Goal: Task Accomplishment & Management: Complete application form

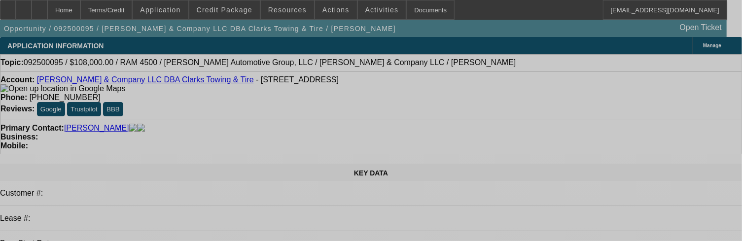
select select "0.1"
select select "2"
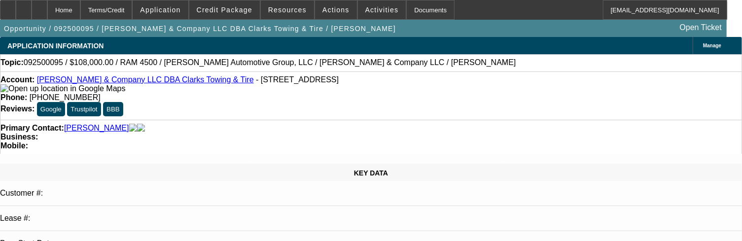
select select "0"
select select "0.1"
select select "2"
select select "0"
select select "0.1"
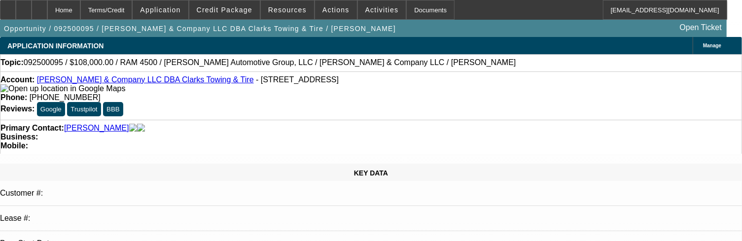
select select "2"
select select "0"
select select "1"
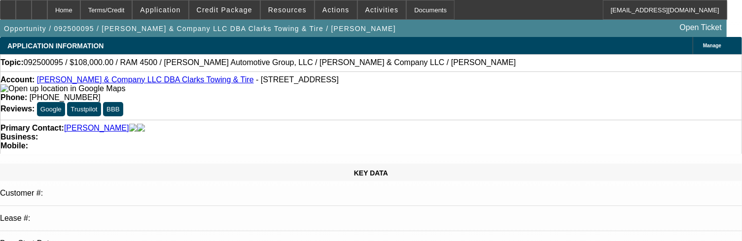
select select "2"
select select "6"
select select "1"
select select "2"
select select "6"
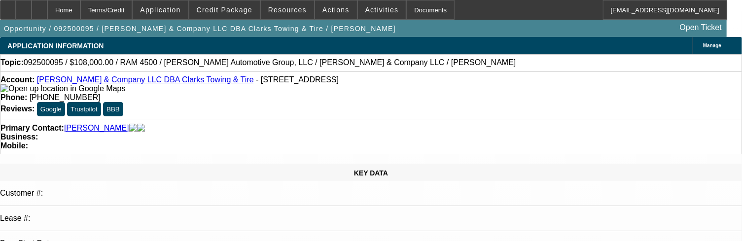
select select "1"
select select "2"
select select "6"
select select "1"
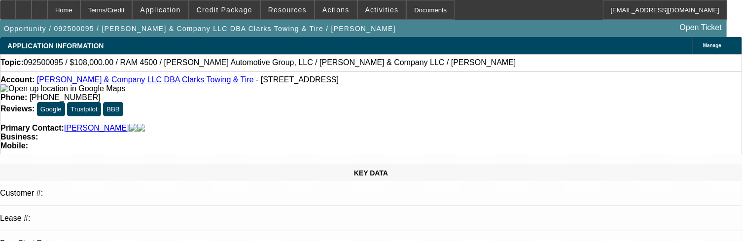
select select "6"
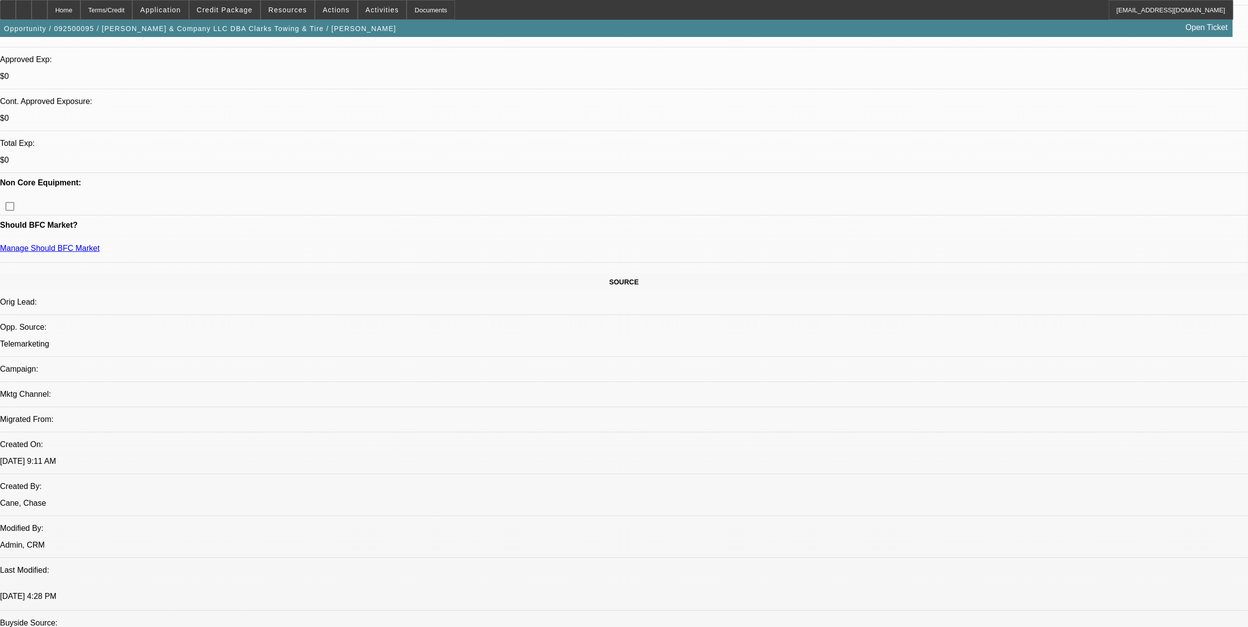
scroll to position [460, 0]
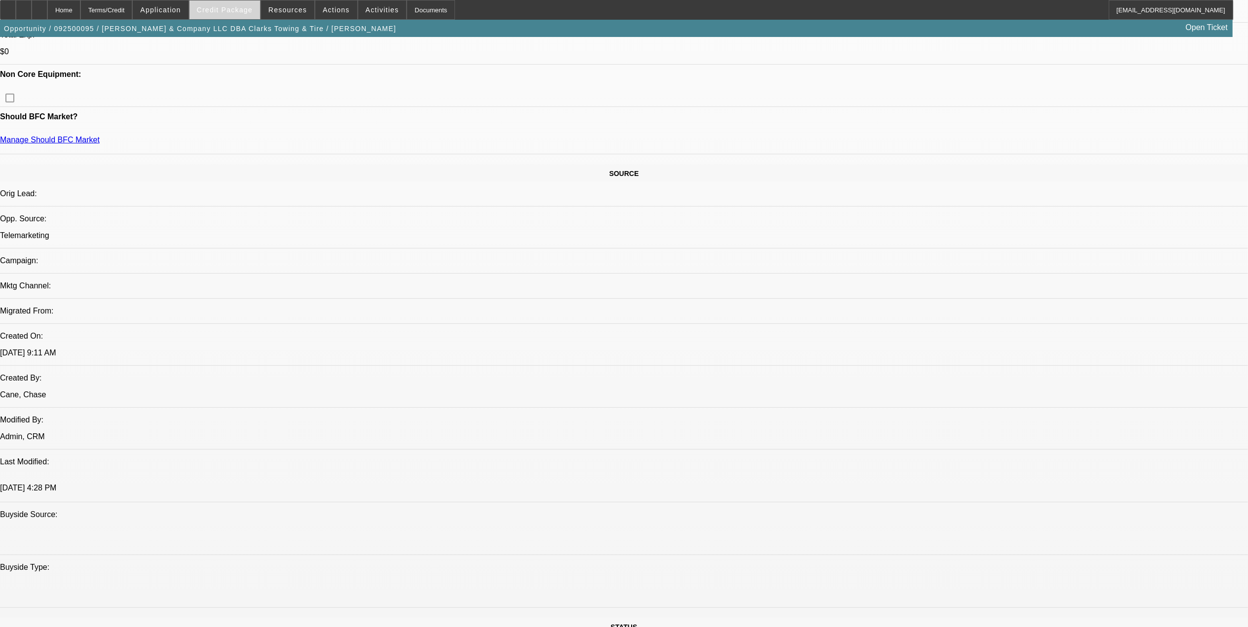
click at [242, 8] on span "Credit Package" at bounding box center [225, 10] width 56 height 8
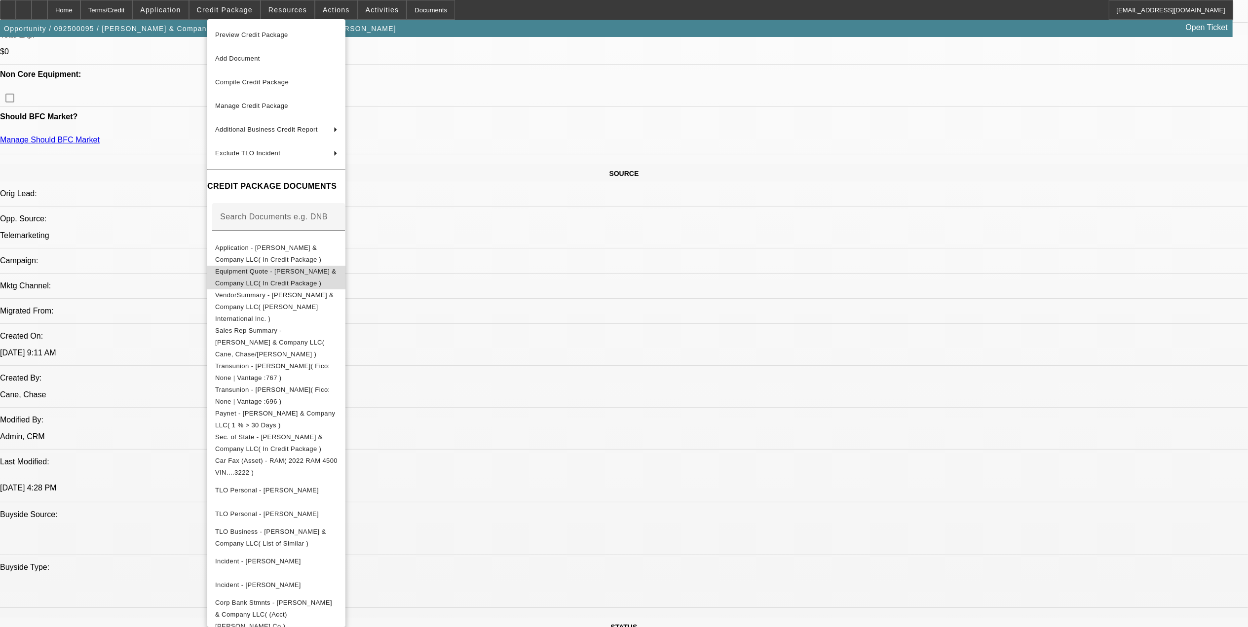
click at [297, 279] on span "Equipment Quote - SE Griffin & Company LLC( In Credit Package )" at bounding box center [276, 277] width 122 height 24
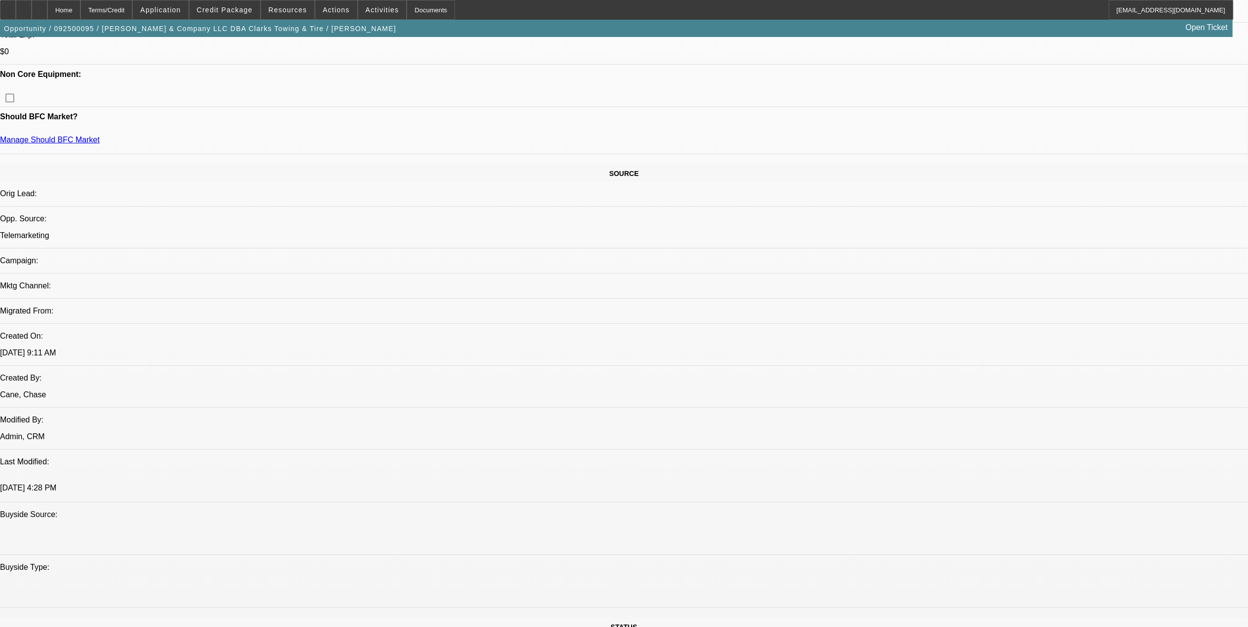
scroll to position [66, 0]
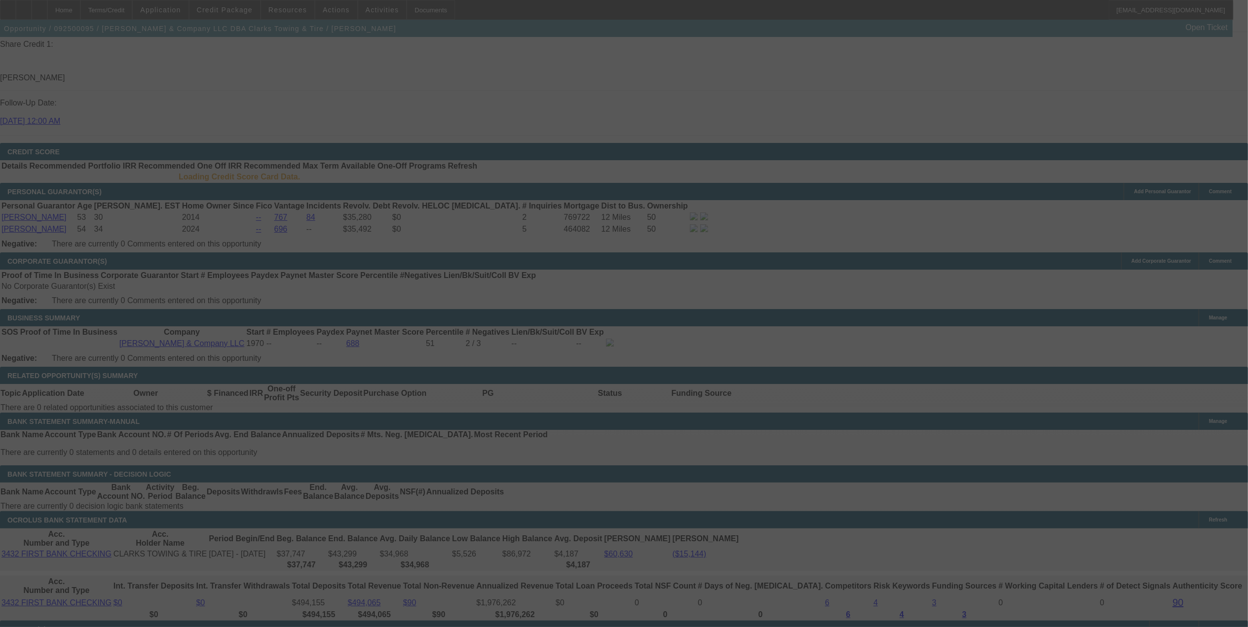
scroll to position [1294, 0]
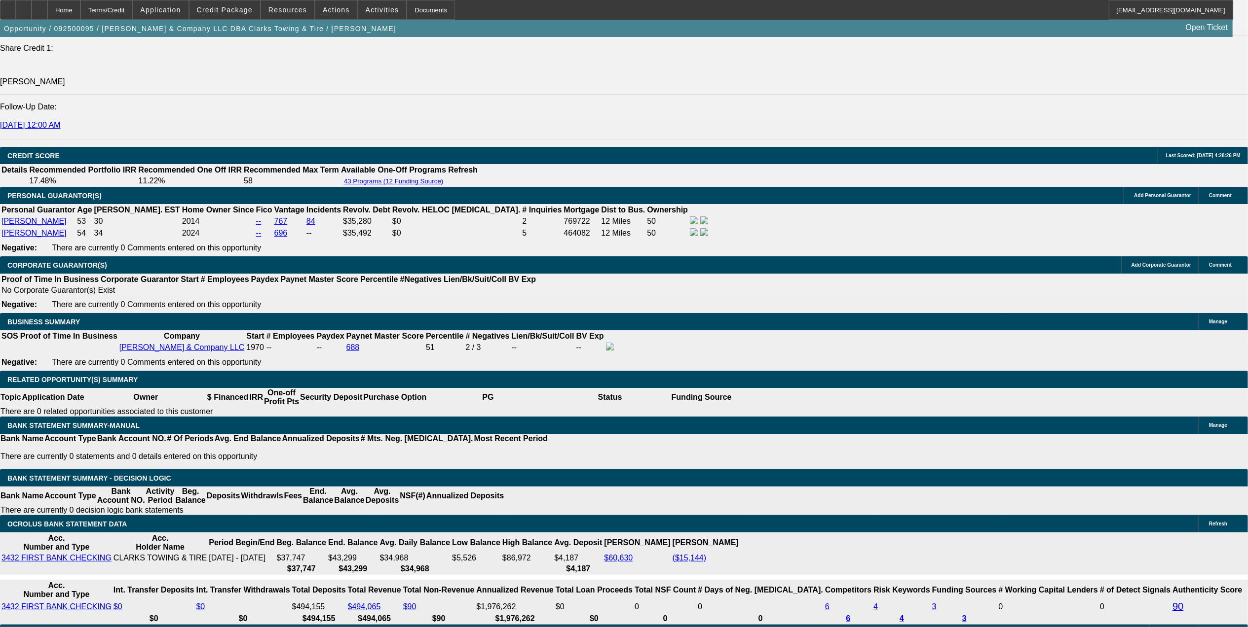
select select "0.1"
select select "2"
select select "0"
select select "0.1"
select select "2"
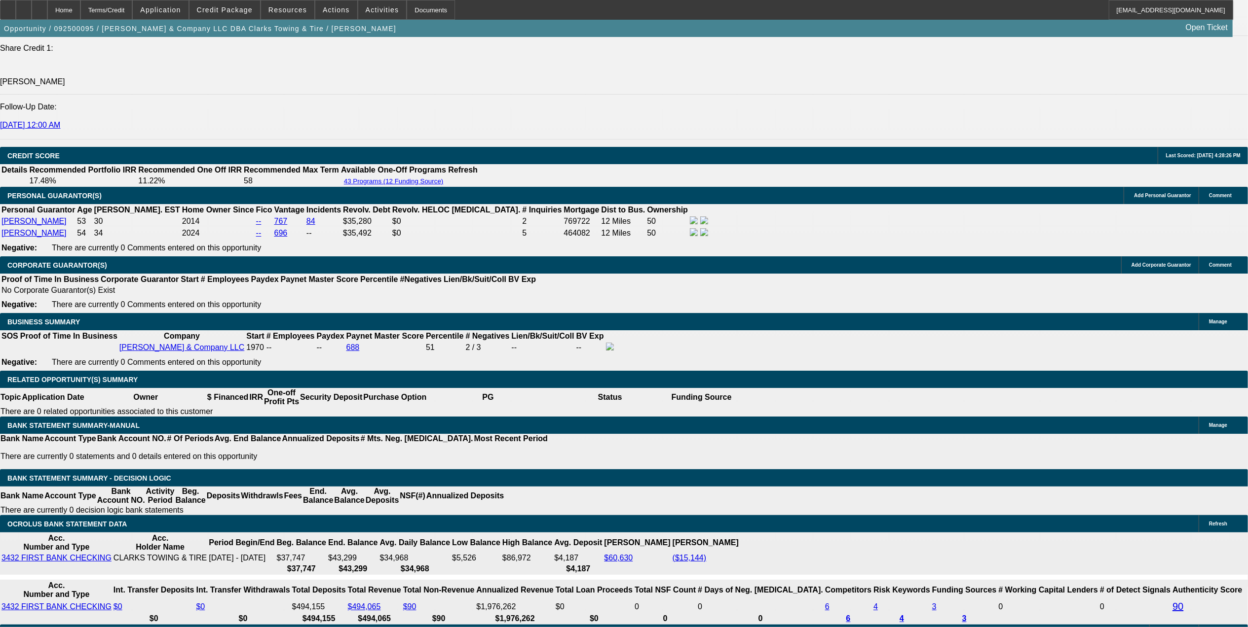
select select "0"
select select "0.1"
select select "2"
select select "0"
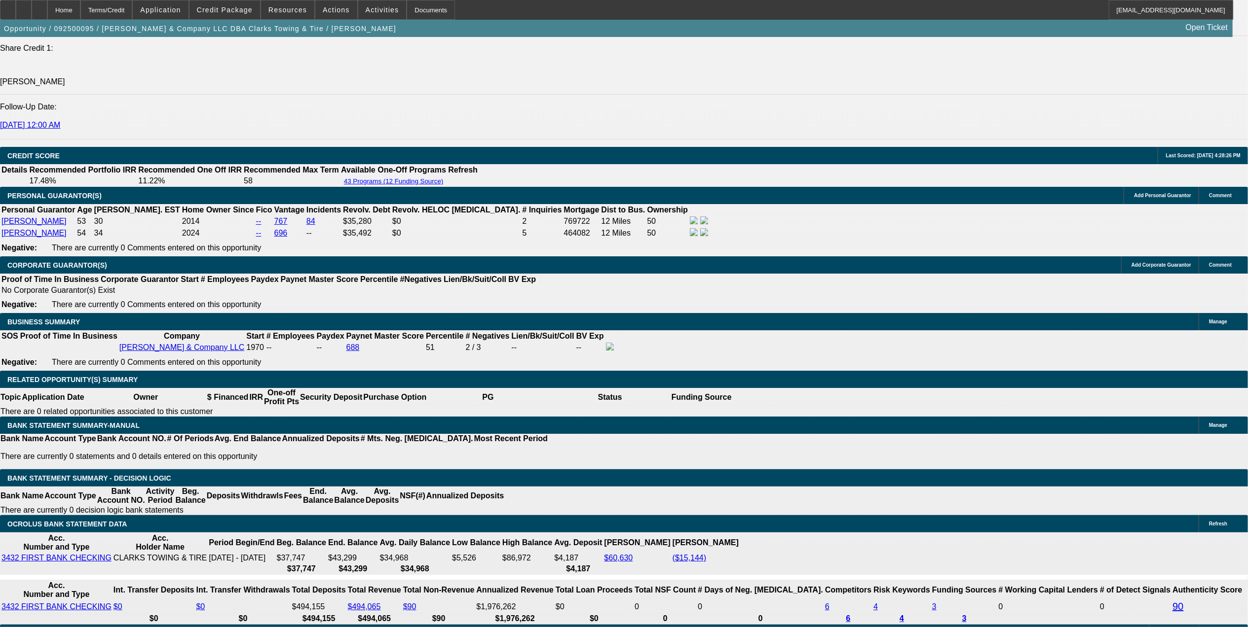
select select "0"
select select "1"
select select "2"
select select "6"
select select "1"
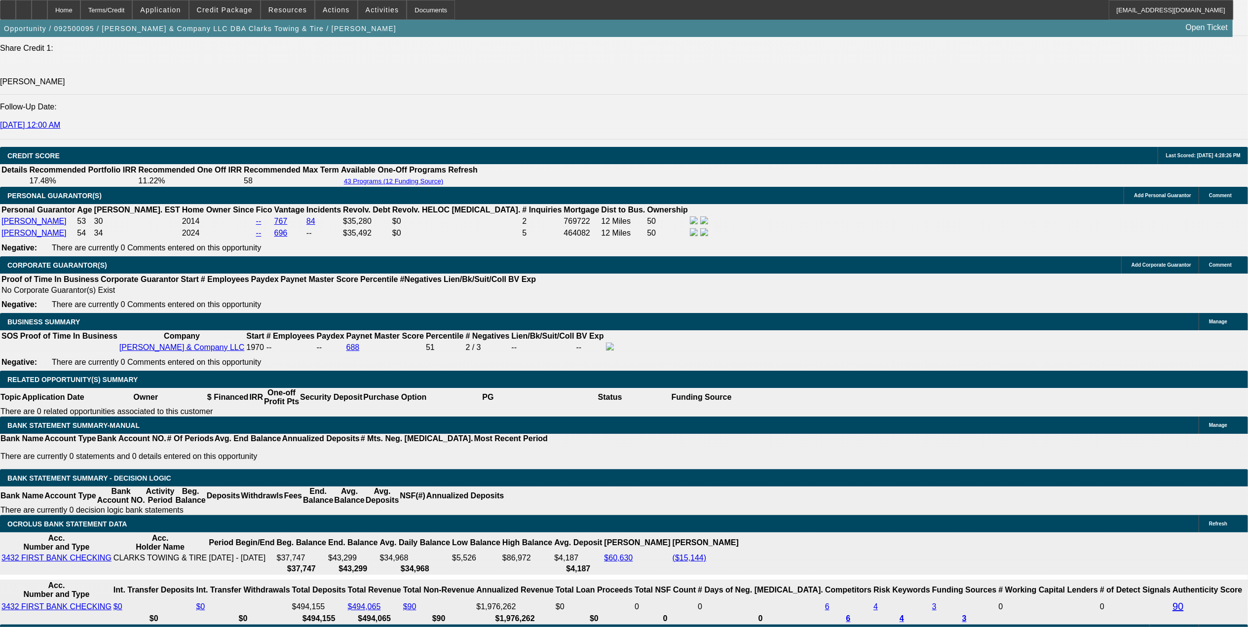
select select "2"
select select "6"
select select "1"
select select "2"
select select "6"
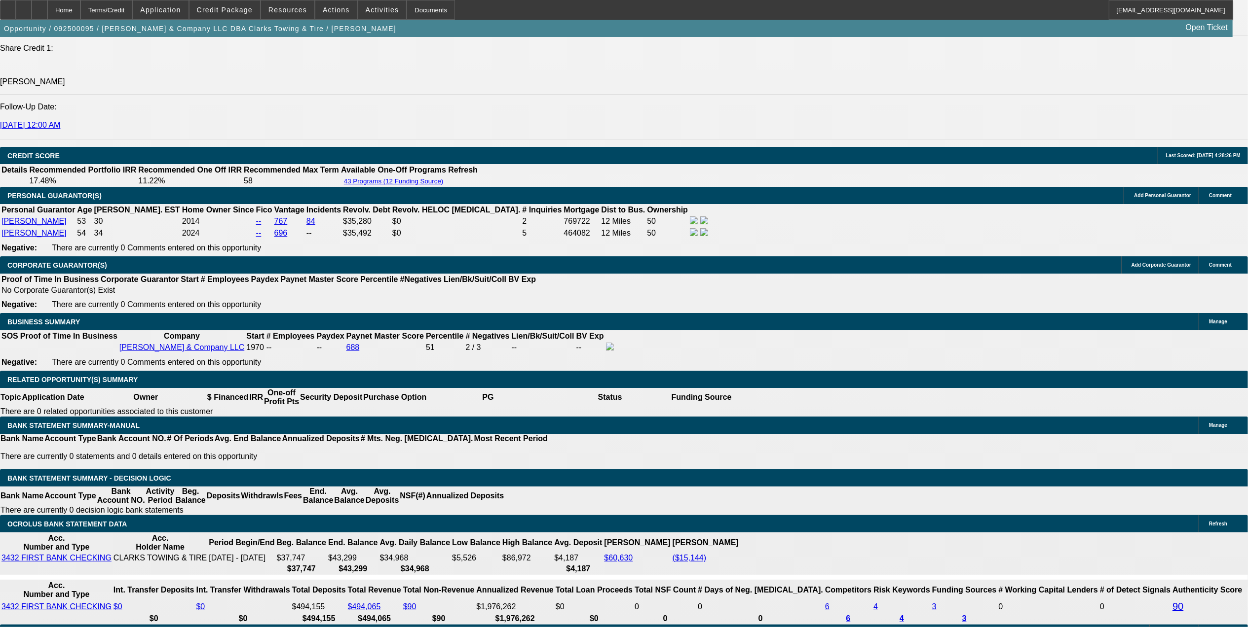
select select "1"
select select "6"
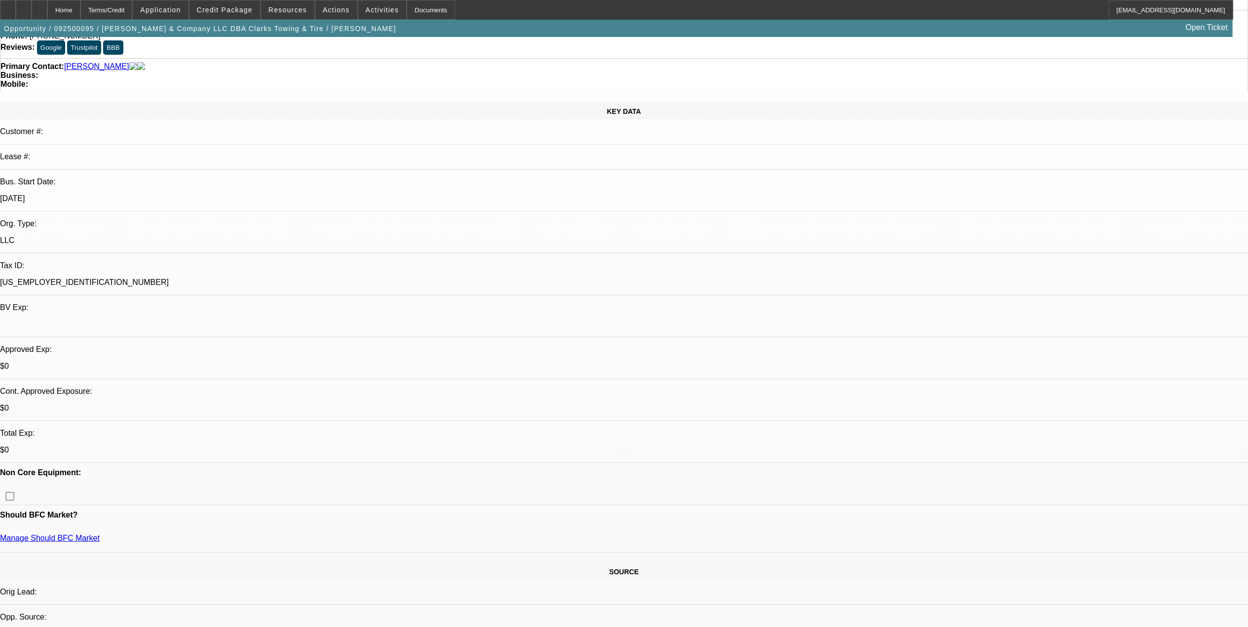
scroll to position [0, 0]
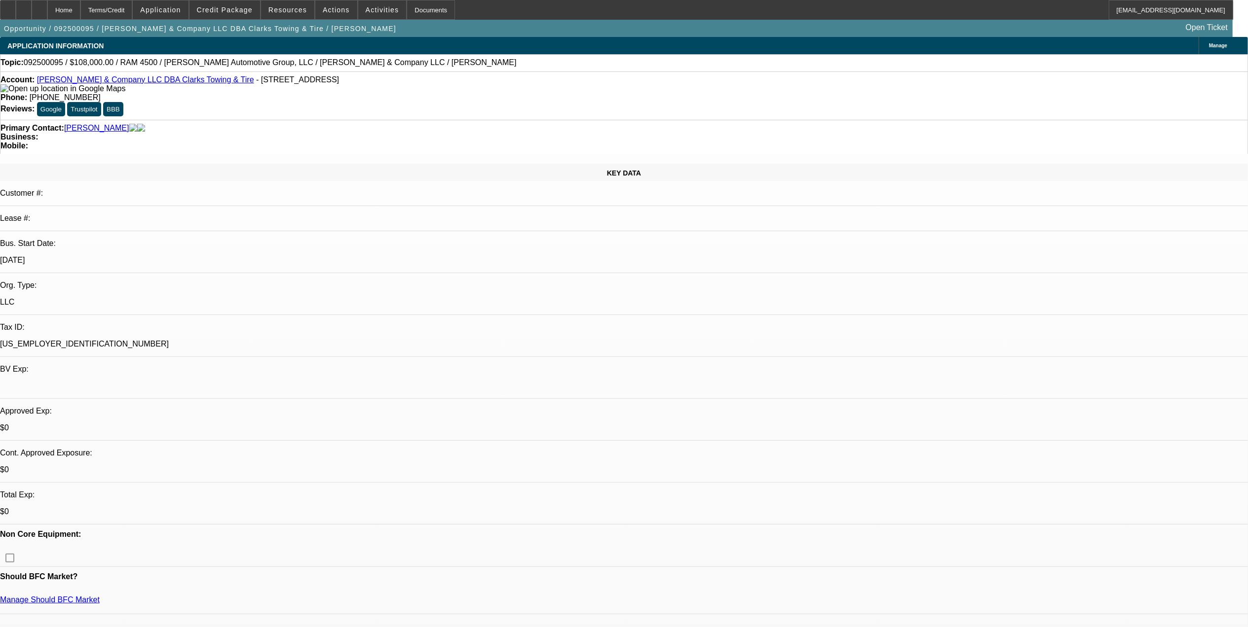
drag, startPoint x: 699, startPoint y: 333, endPoint x: 828, endPoint y: 344, distance: 129.2
drag, startPoint x: 828, startPoint y: 344, endPoint x: 808, endPoint y: 290, distance: 57.7
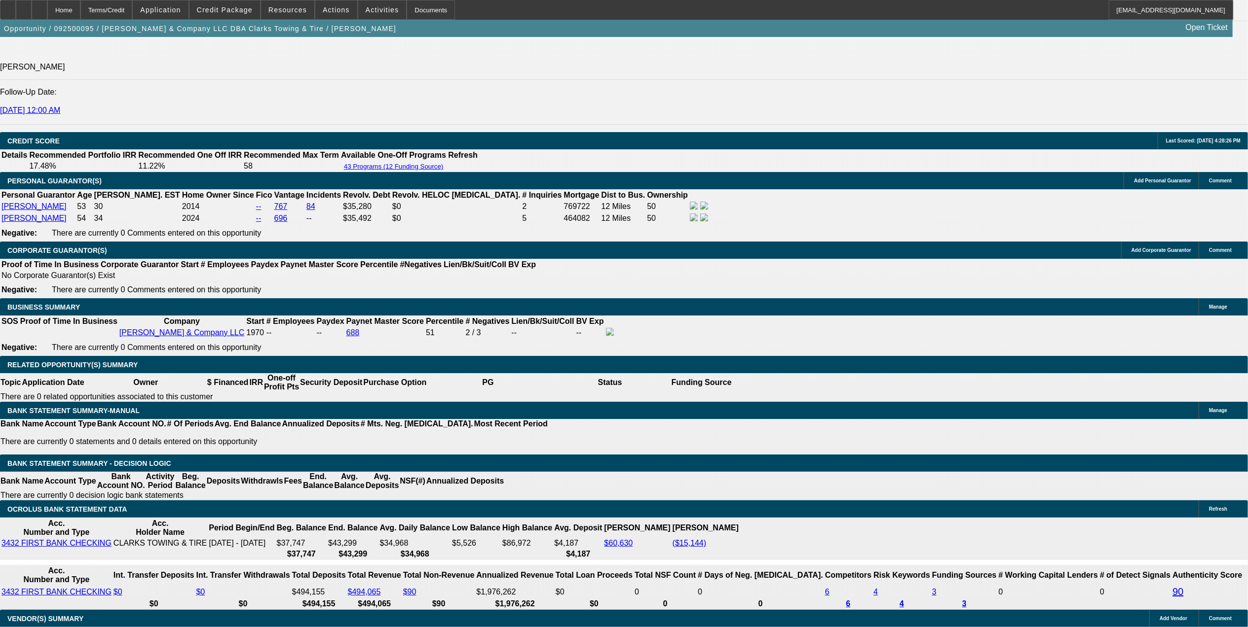
scroll to position [1315, 0]
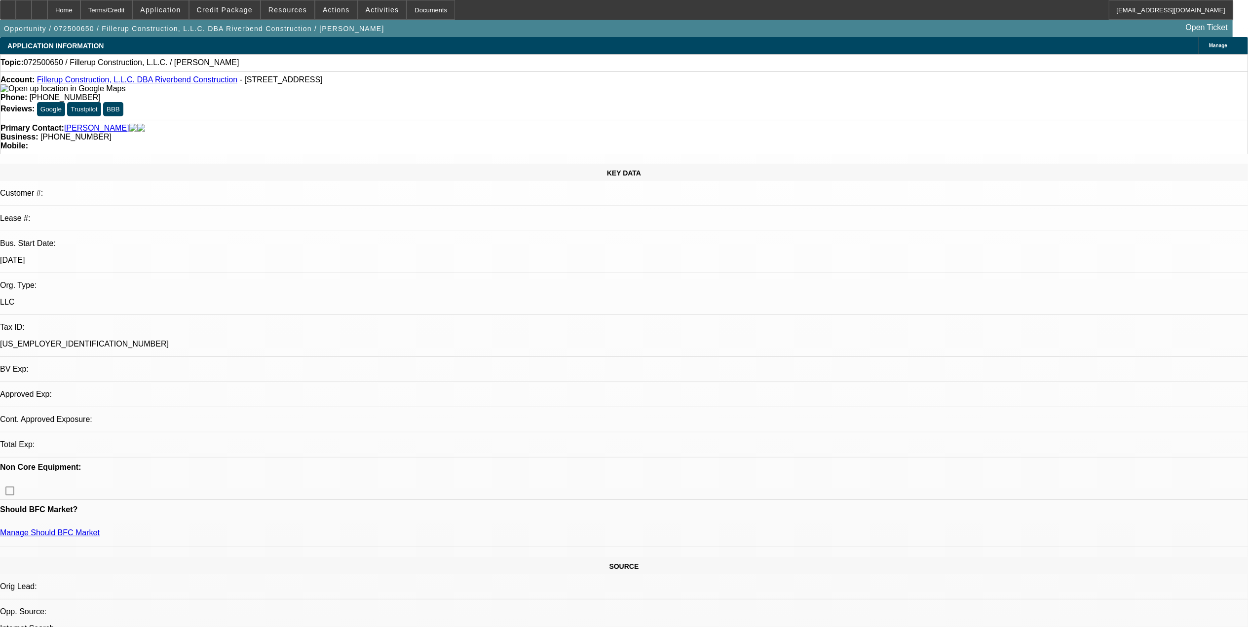
select select "0"
select select "2"
select select "0.1"
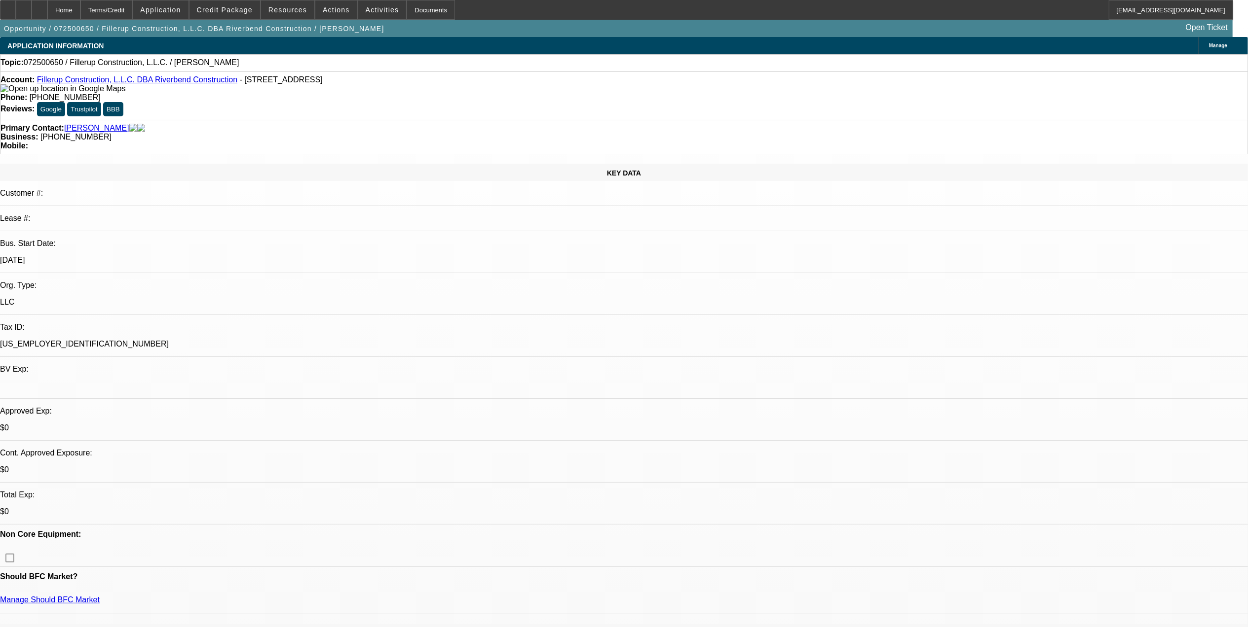
select select "1"
select select "2"
select select "4"
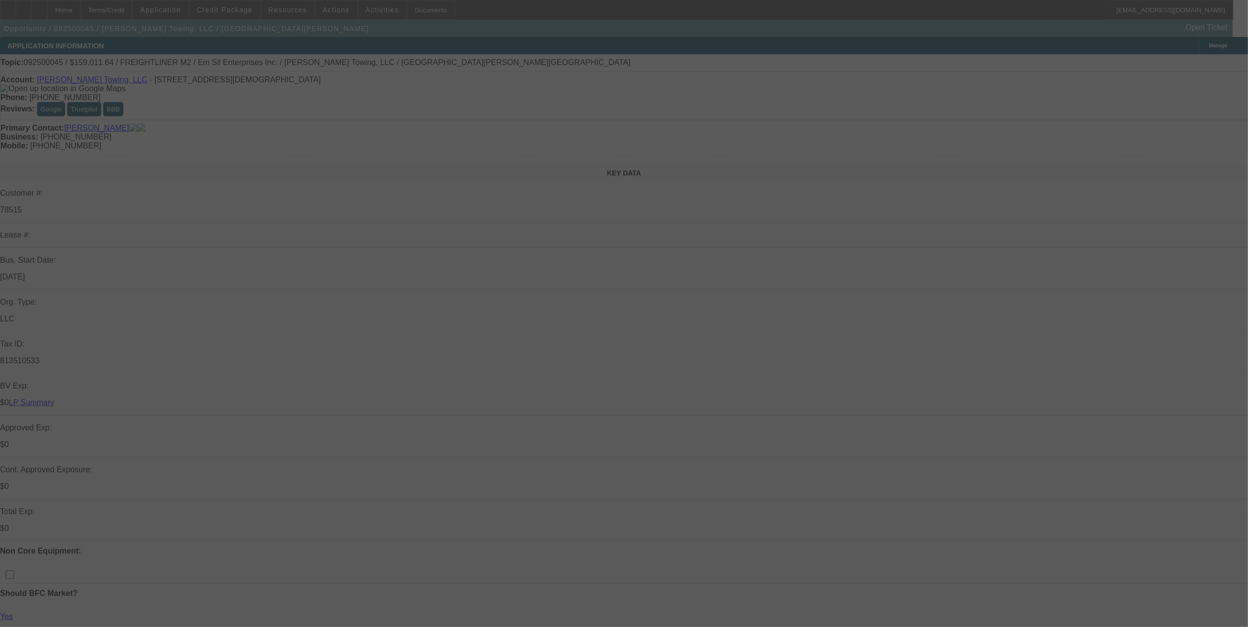
select select "0"
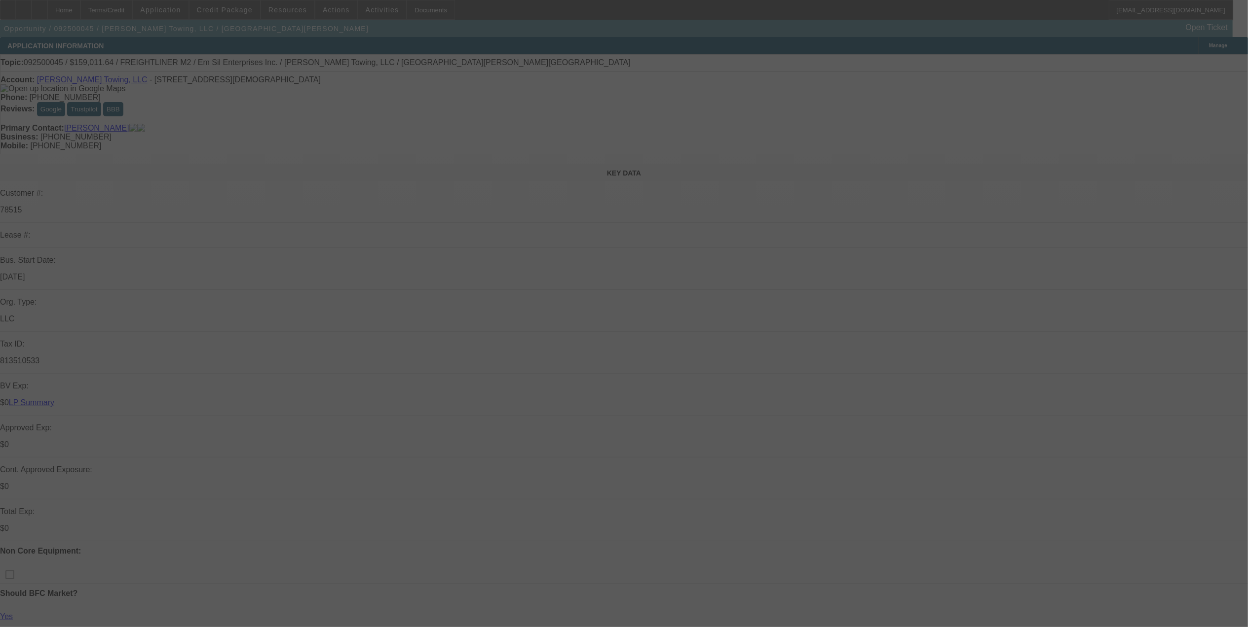
select select "0"
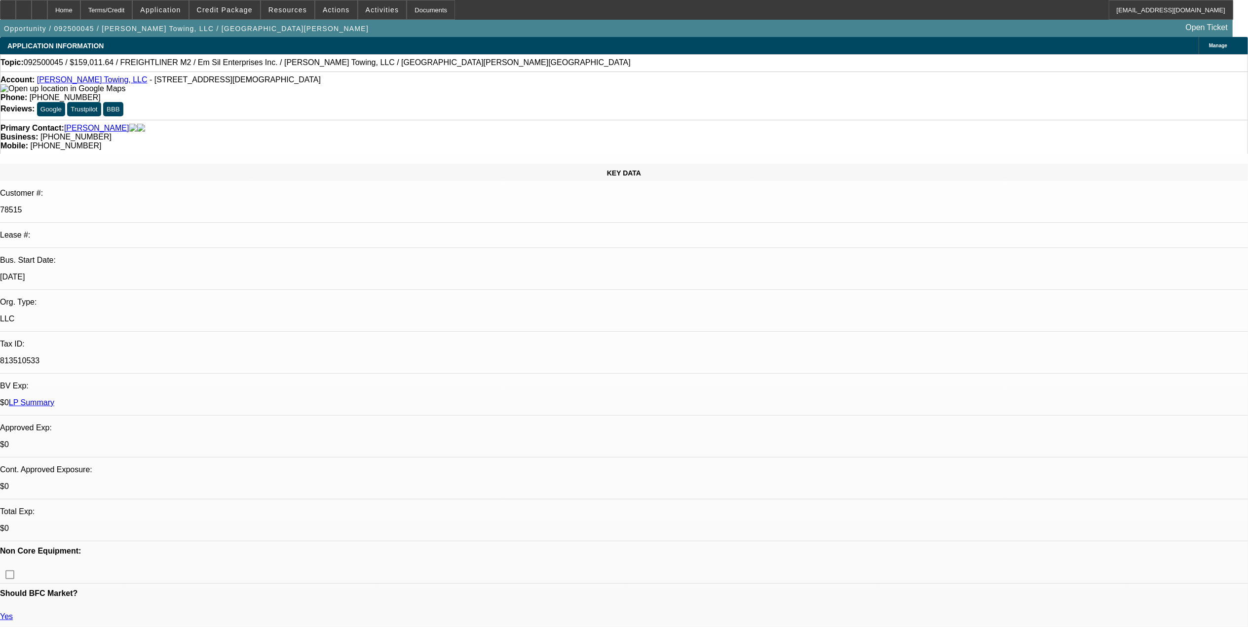
select select "1"
select select "3"
select select "6"
select select "1"
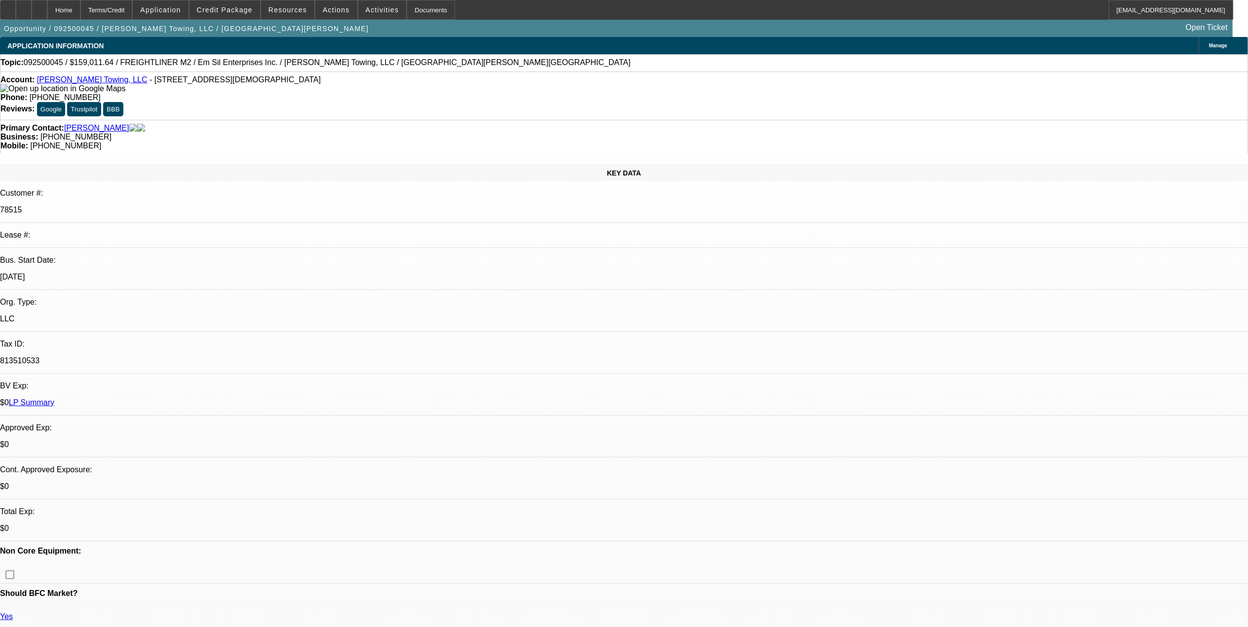
select select "6"
select select "1"
select select "6"
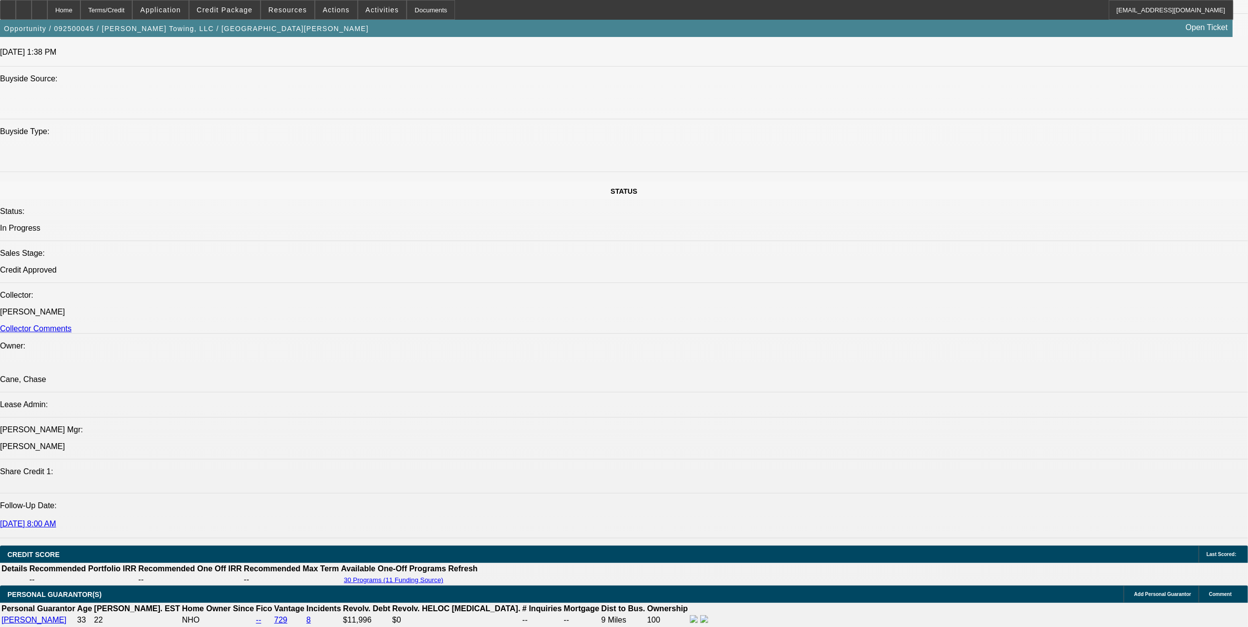
scroll to position [1315, 0]
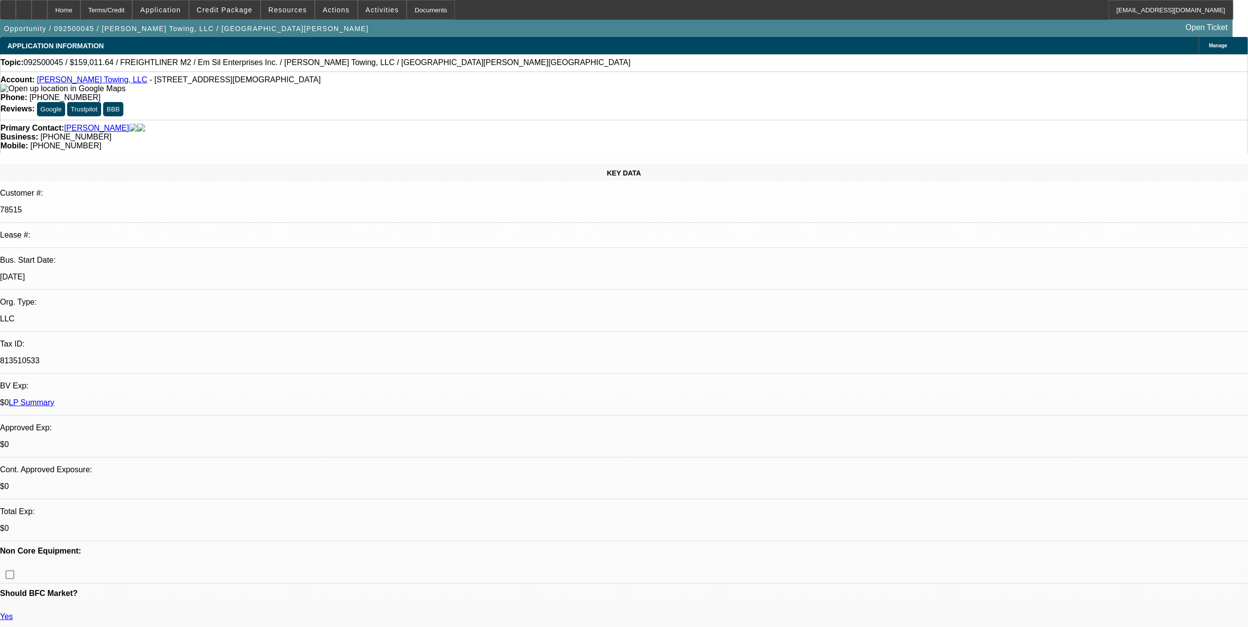
select select "0"
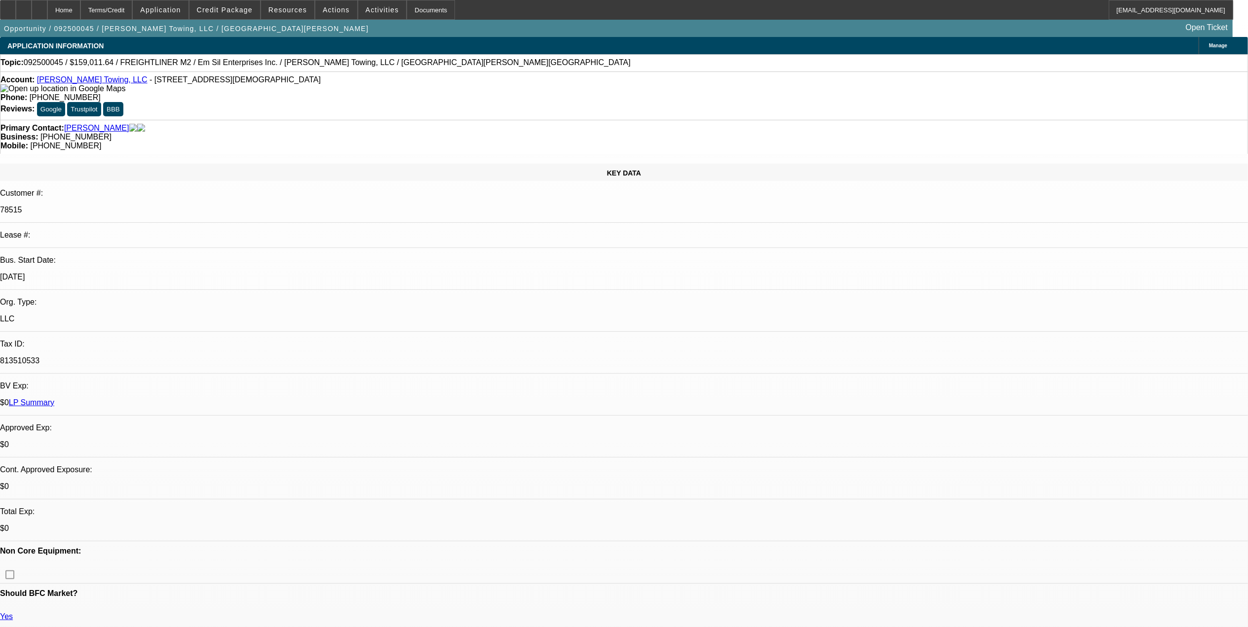
select select "0"
select select "1"
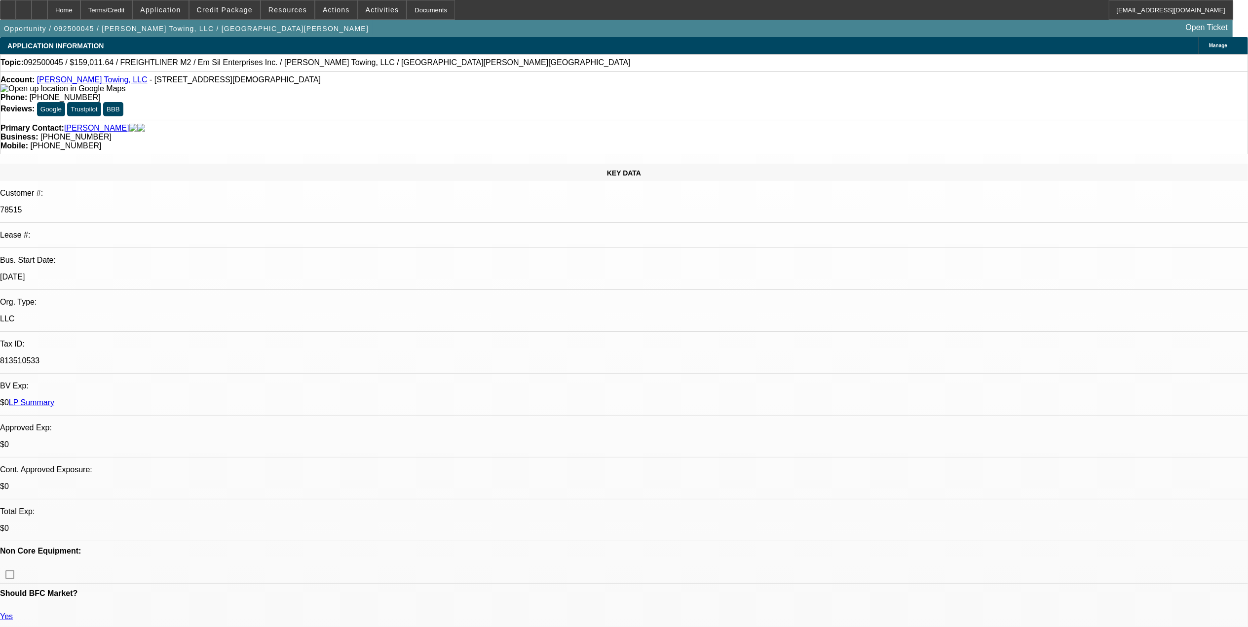
select select "3"
select select "6"
select select "1"
select select "6"
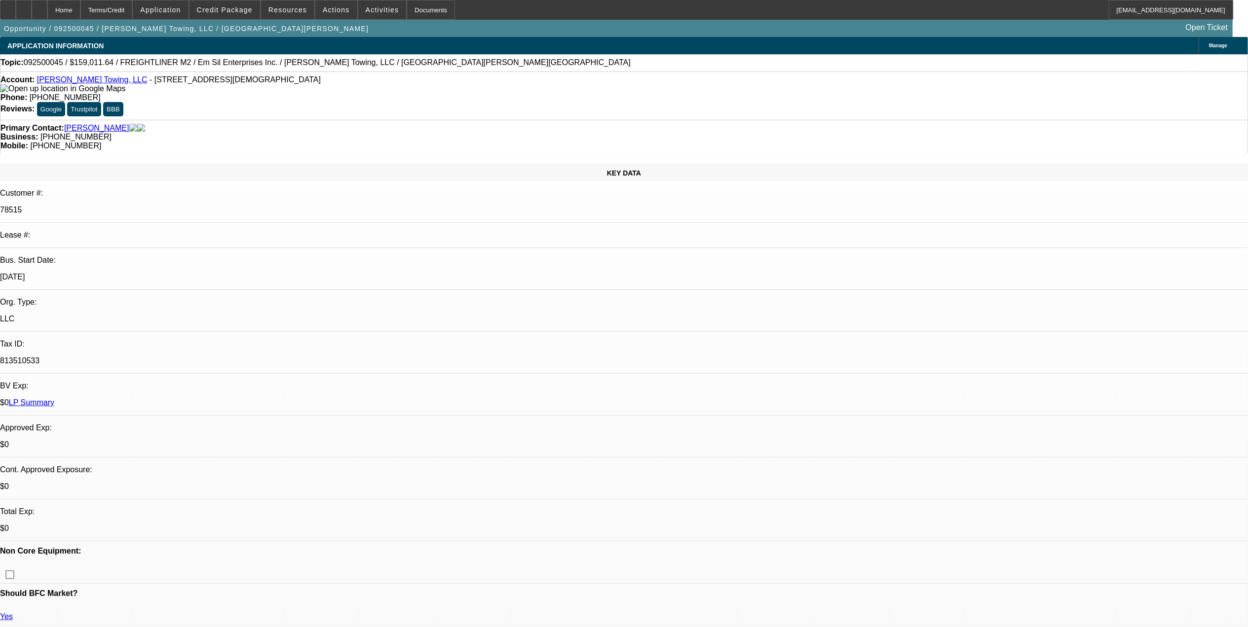
select select "1"
select select "6"
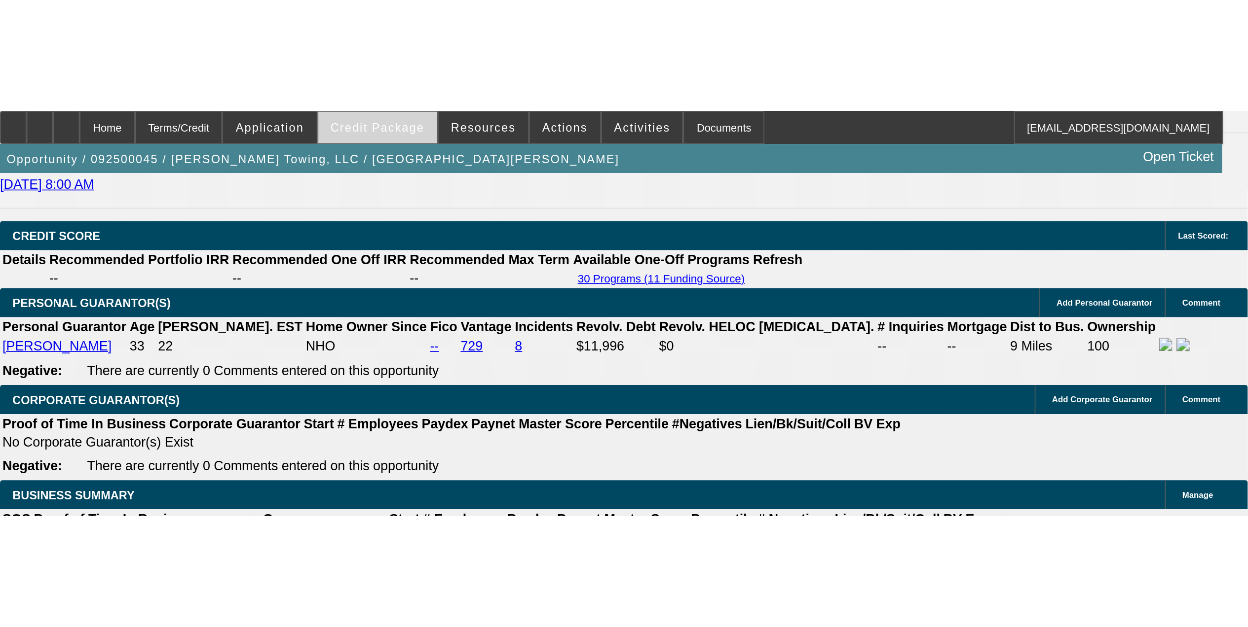
scroll to position [1250, 0]
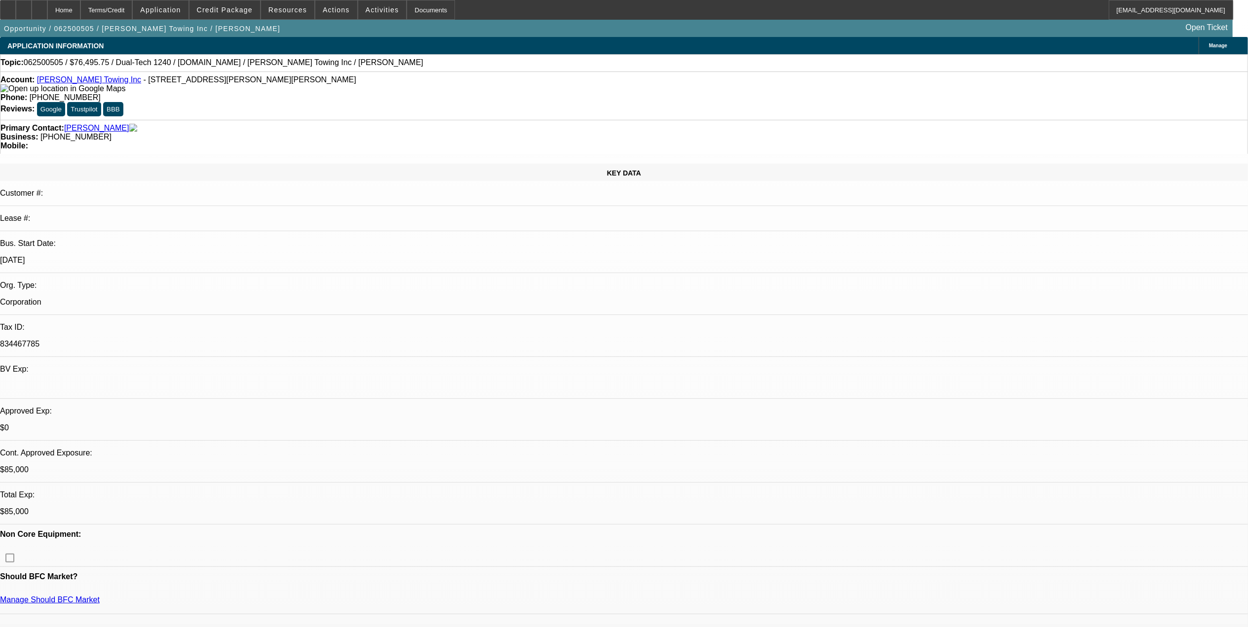
select select "0.15"
select select "2"
select select "0"
select select "0.15"
select select "2"
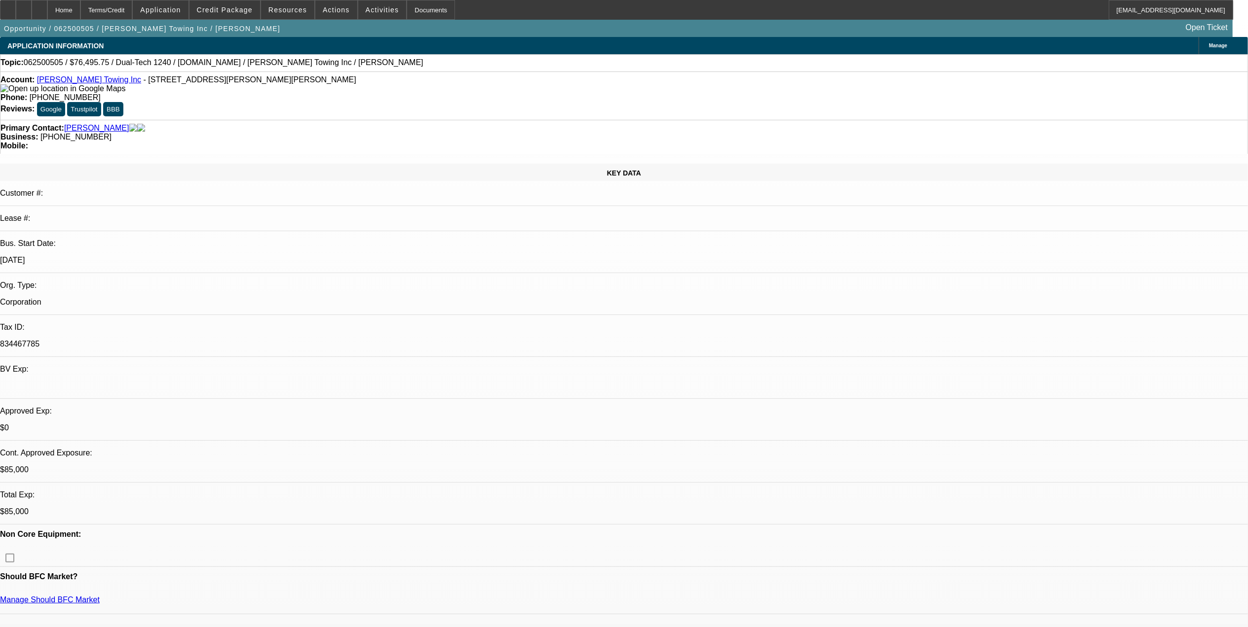
select select "0"
select select "0.15"
select select "2"
select select "0"
select select "0.1"
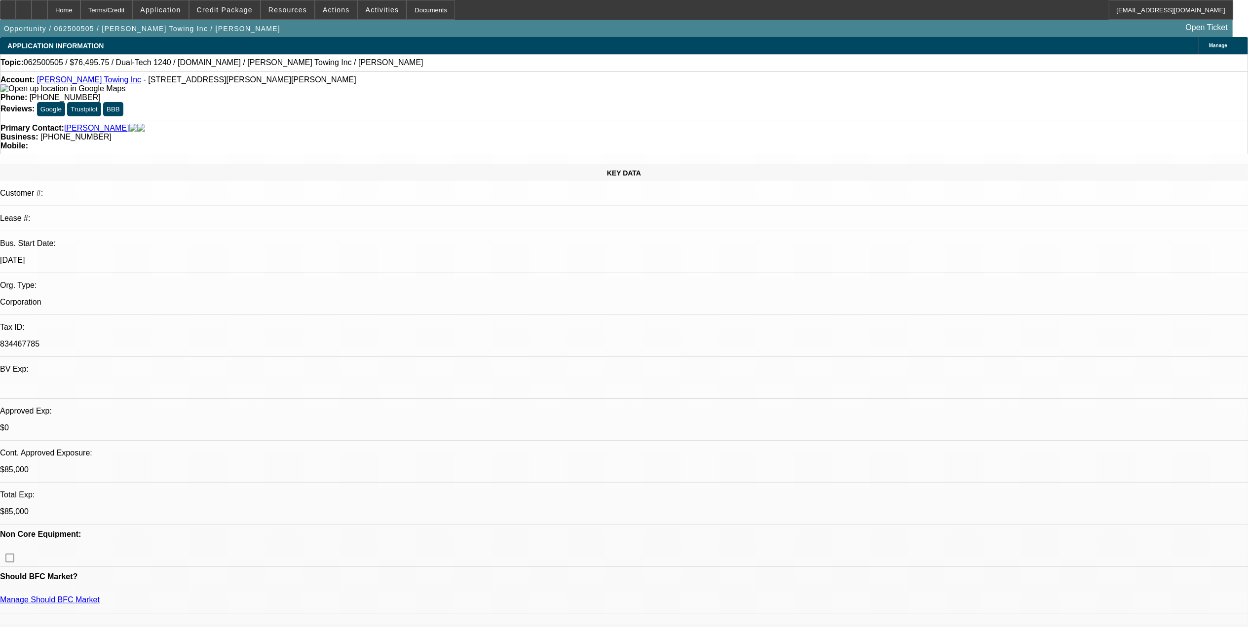
select select "2"
select select "0"
select select "1"
select select "2"
select select "6"
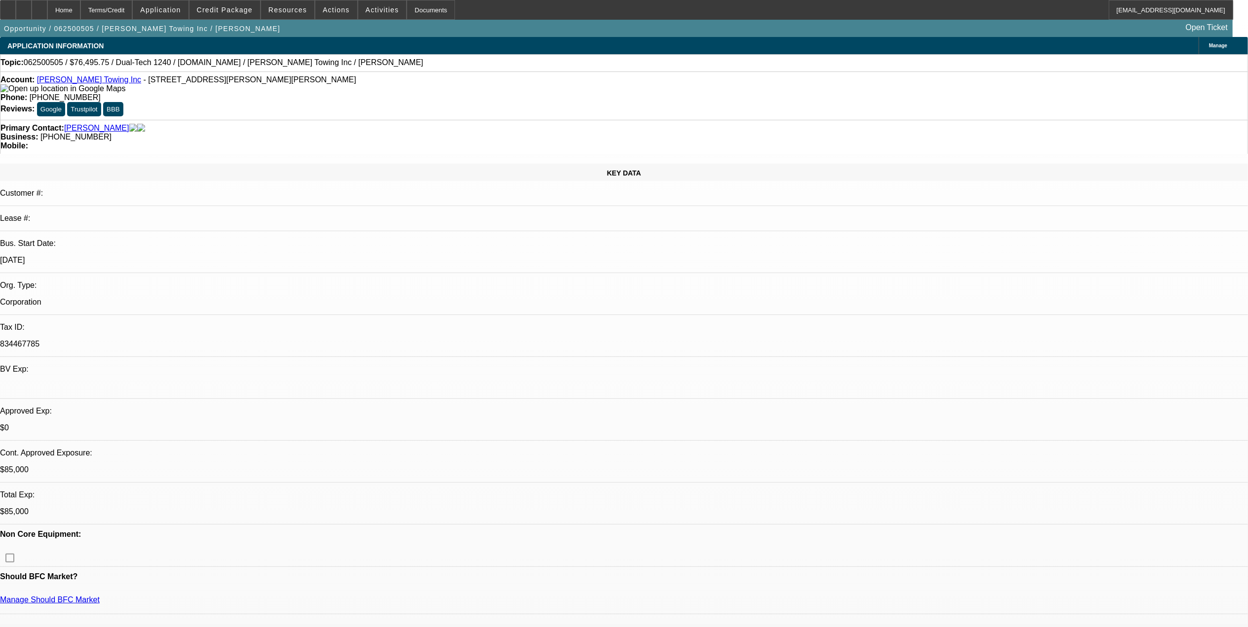
select select "1"
select select "2"
select select "6"
select select "1"
select select "2"
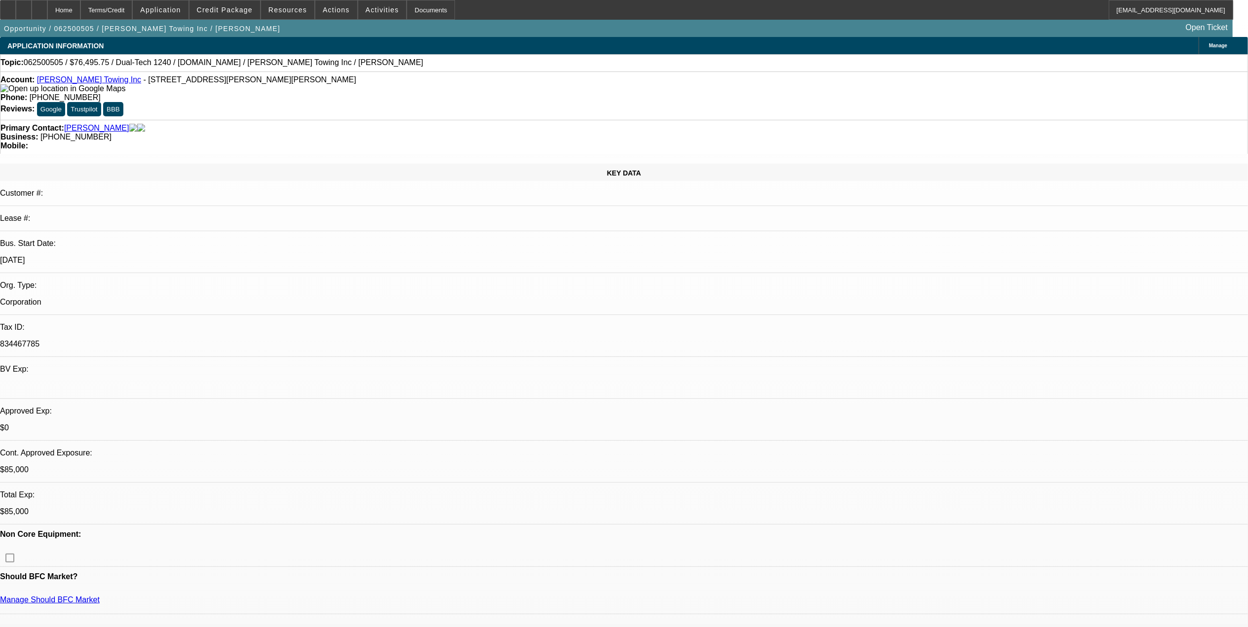
select select "6"
select select "1"
select select "2"
select select "6"
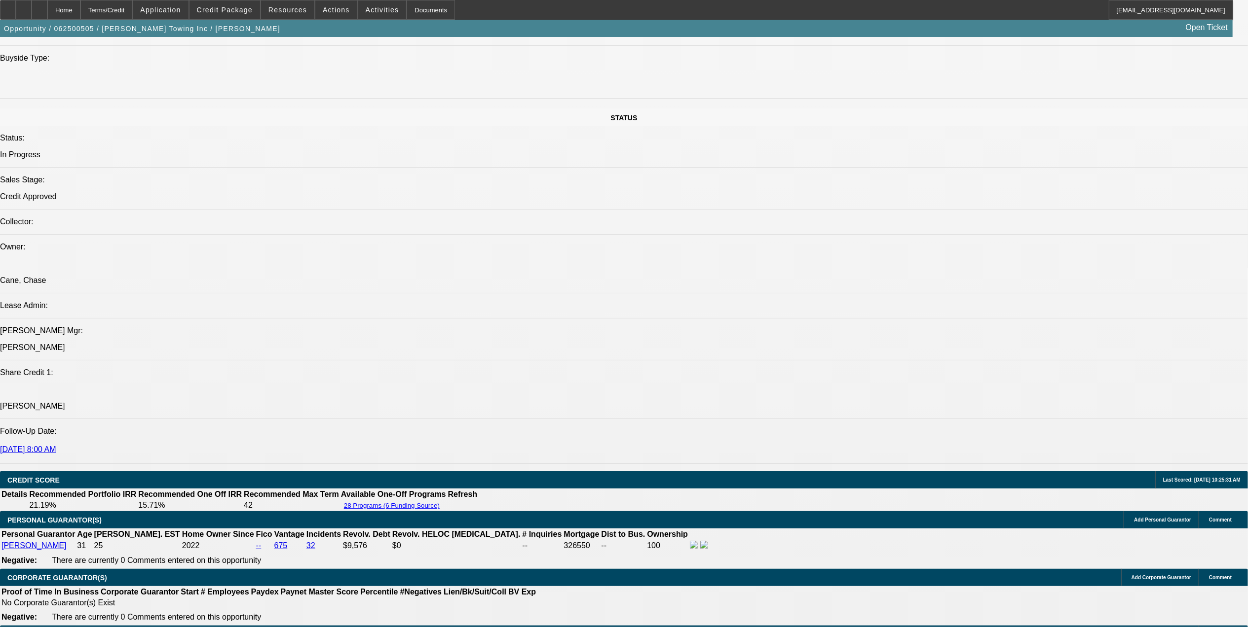
scroll to position [1381, 0]
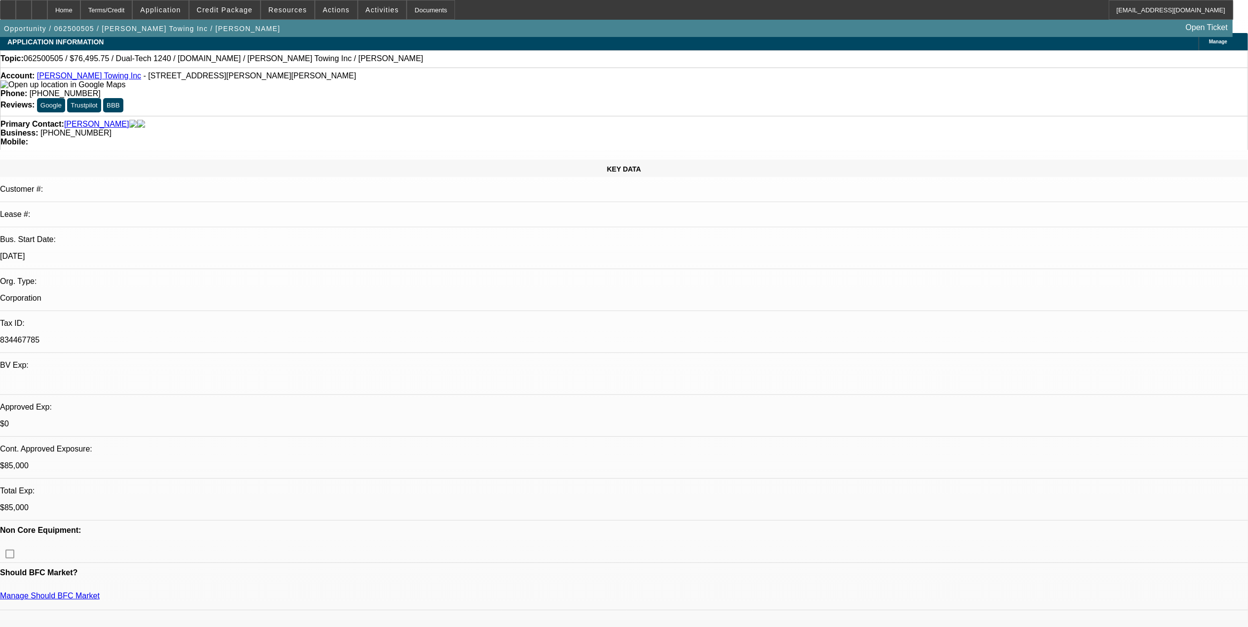
select select "0.15"
select select "2"
select select "0"
select select "0.15"
select select "2"
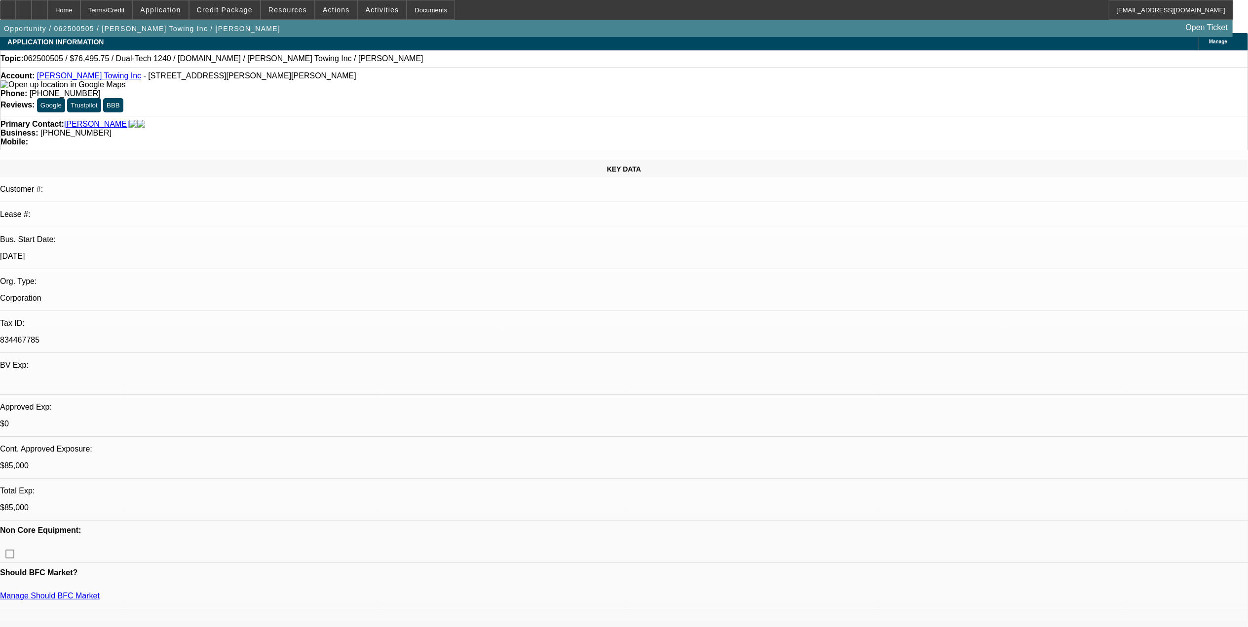
select select "0"
select select "0.15"
select select "2"
select select "0"
select select "0.1"
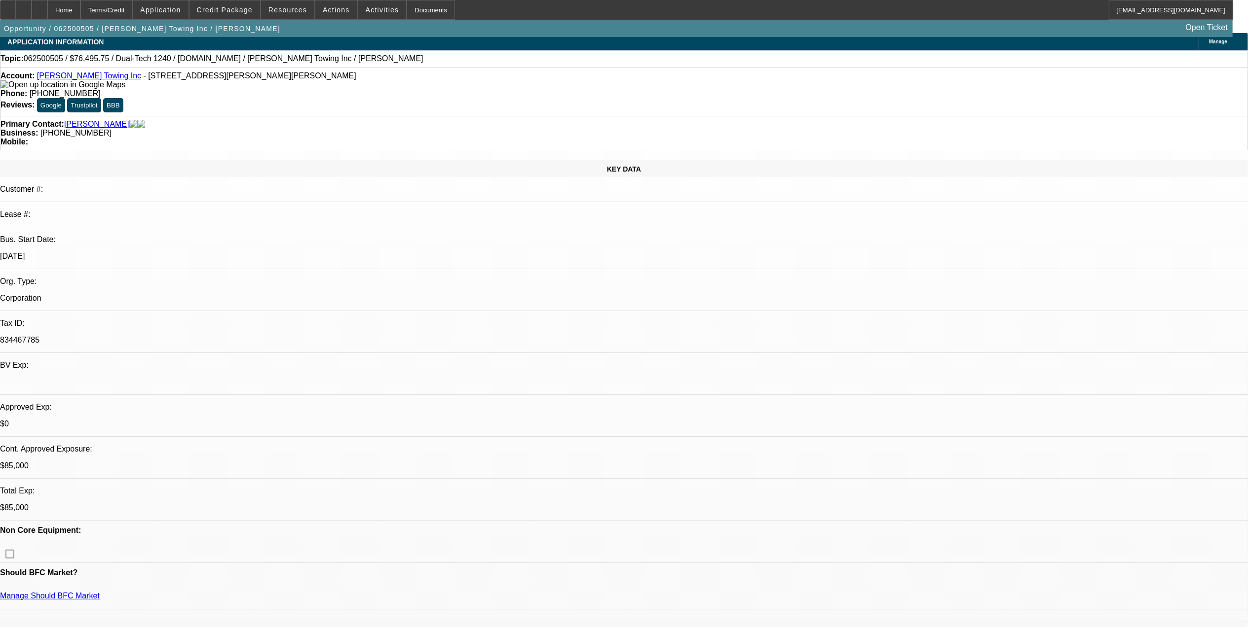
select select "2"
select select "0"
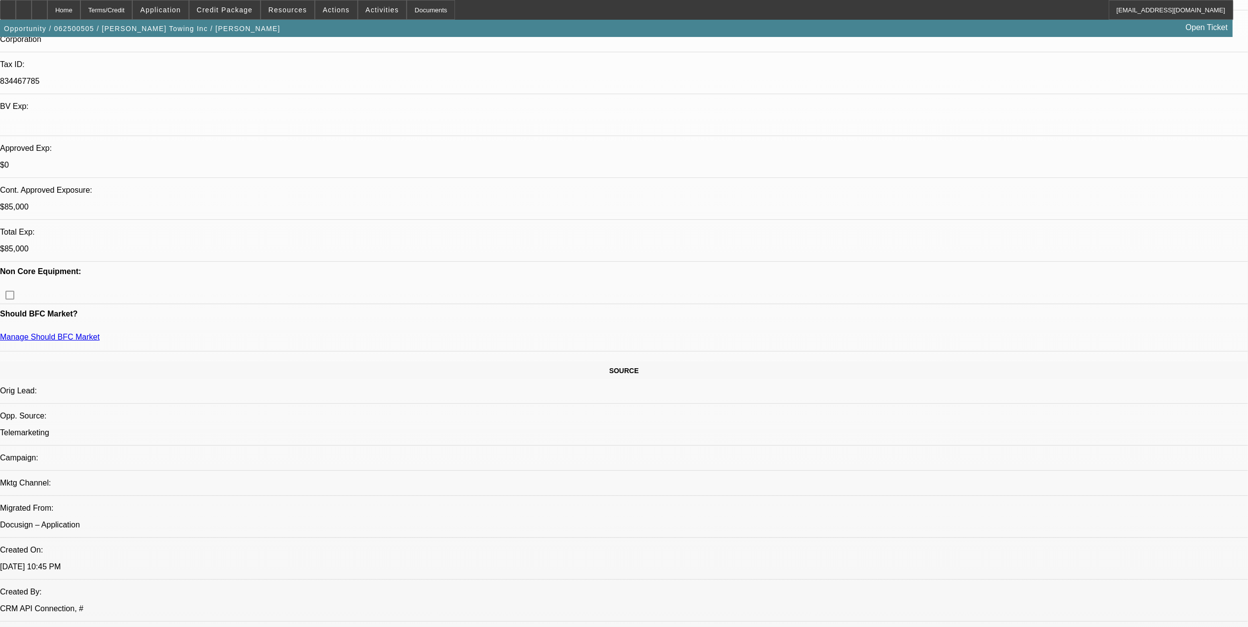
select select "1"
select select "2"
select select "6"
select select "1"
select select "2"
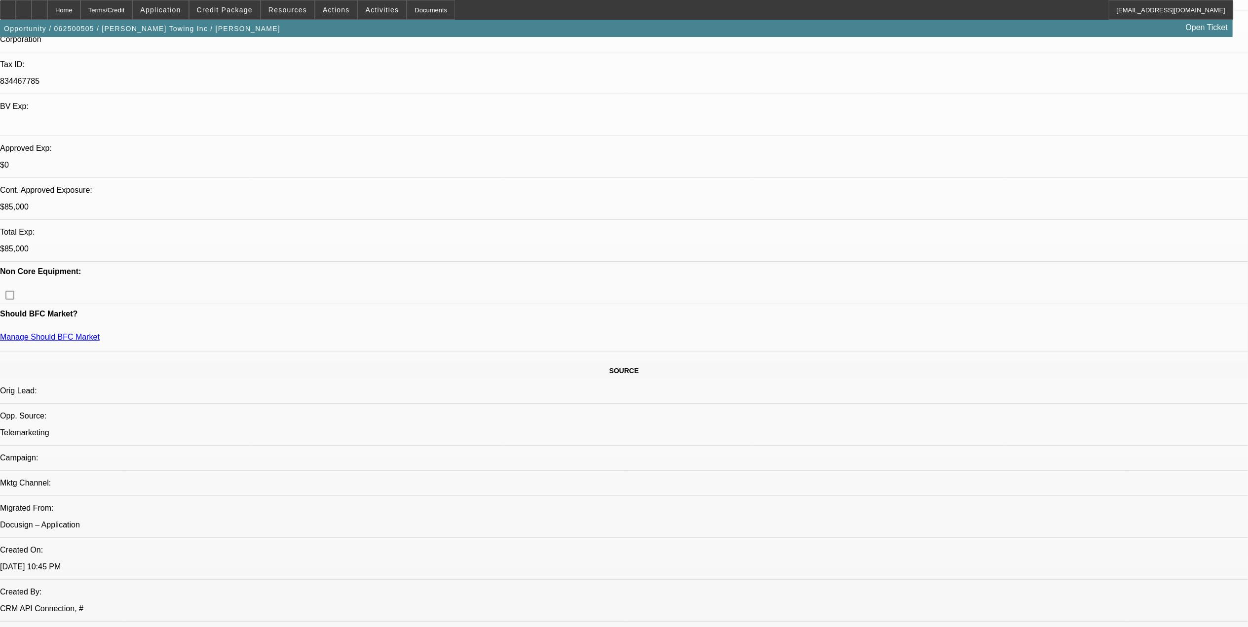
select select "6"
select select "1"
select select "2"
select select "6"
select select "1"
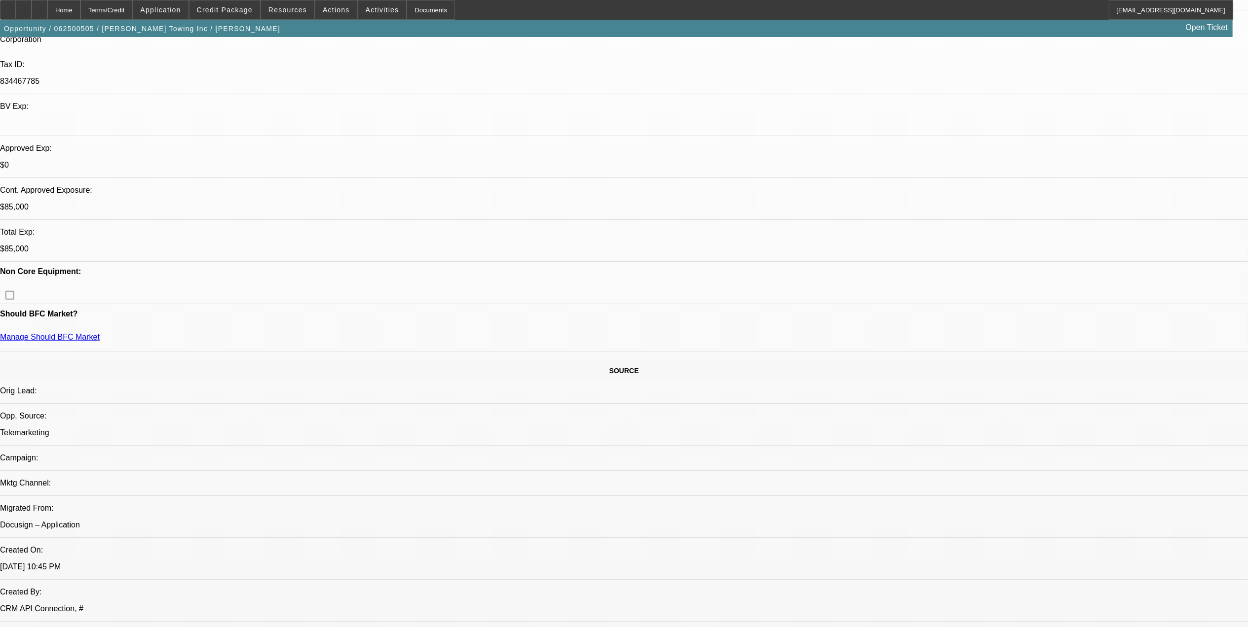
select select "2"
select select "6"
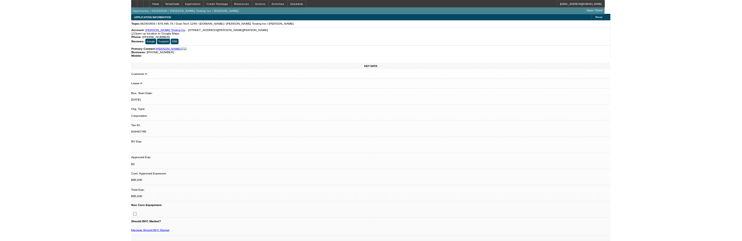
scroll to position [0, 0]
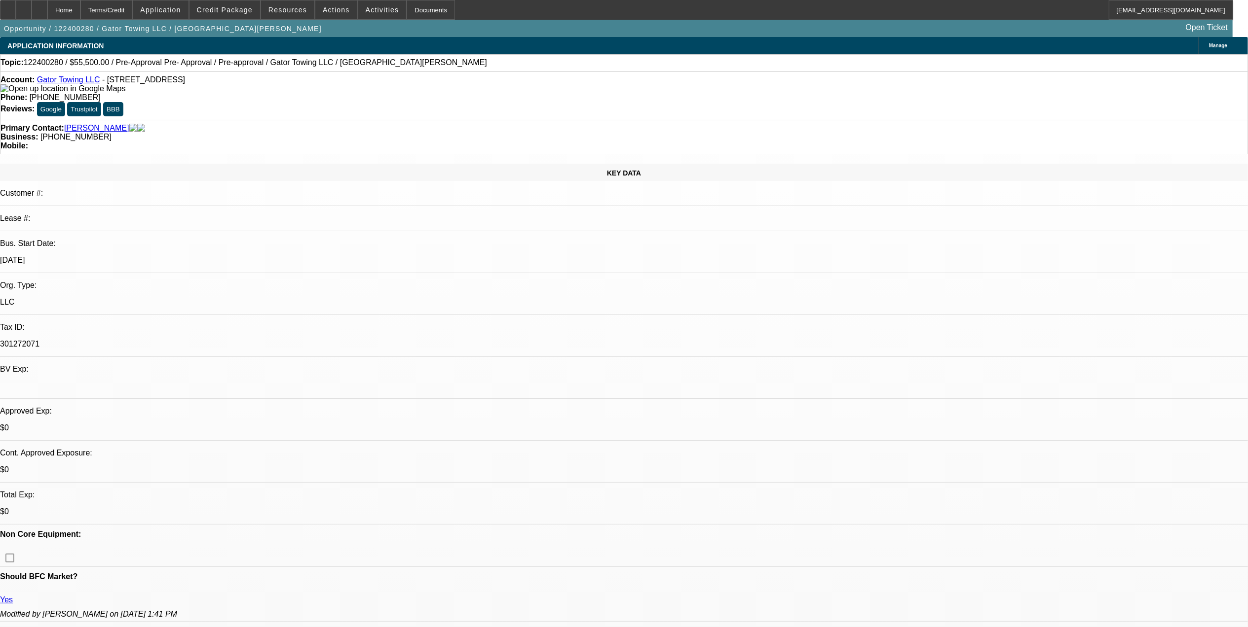
select select "0"
select select "0.1"
select select "0"
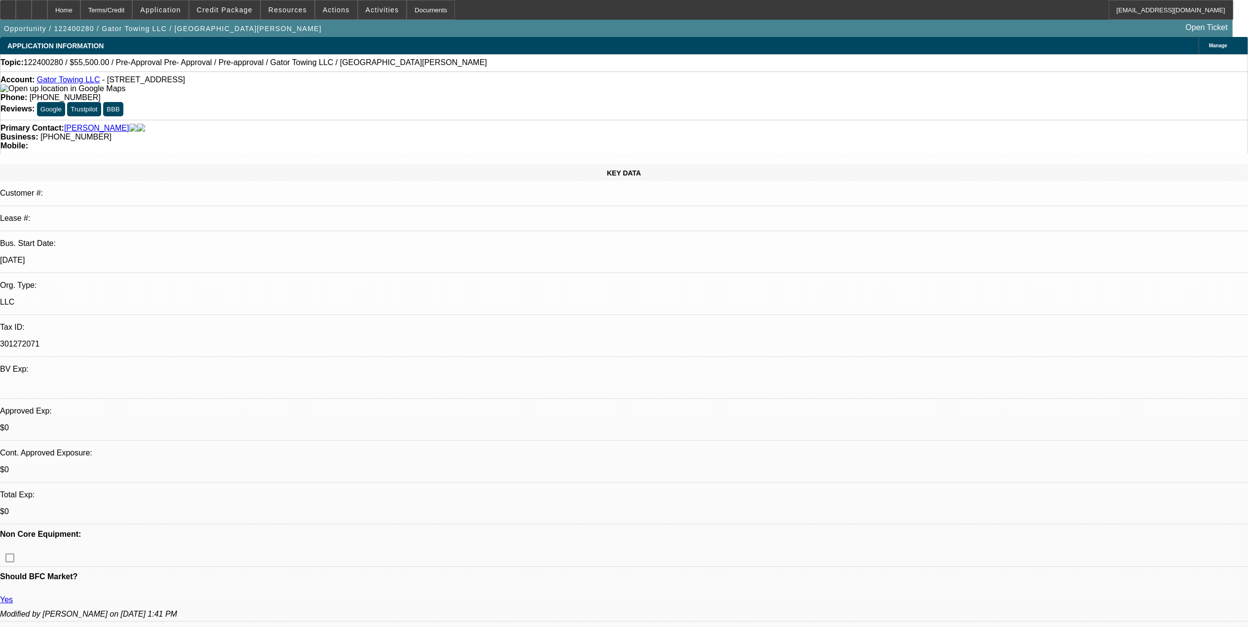
select select "0.1"
select select "0"
select select "0.1"
select select "0"
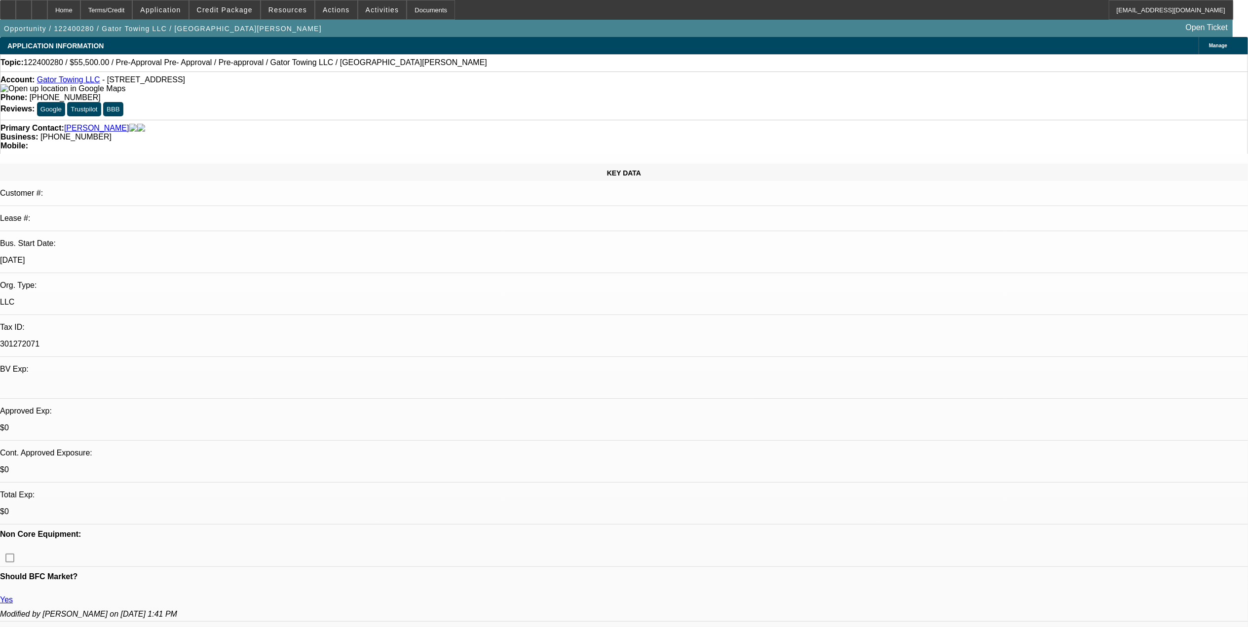
select select "0"
select select "0.1"
select select "1"
select select "2"
select select "4"
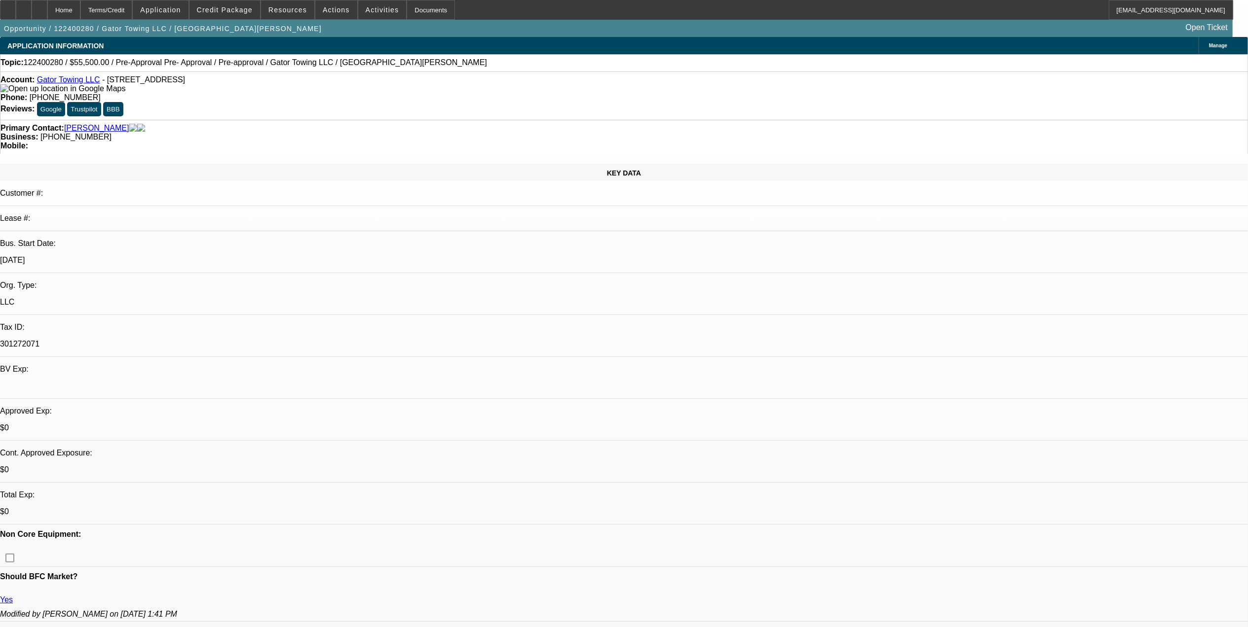
select select "1"
select select "2"
select select "4"
select select "1"
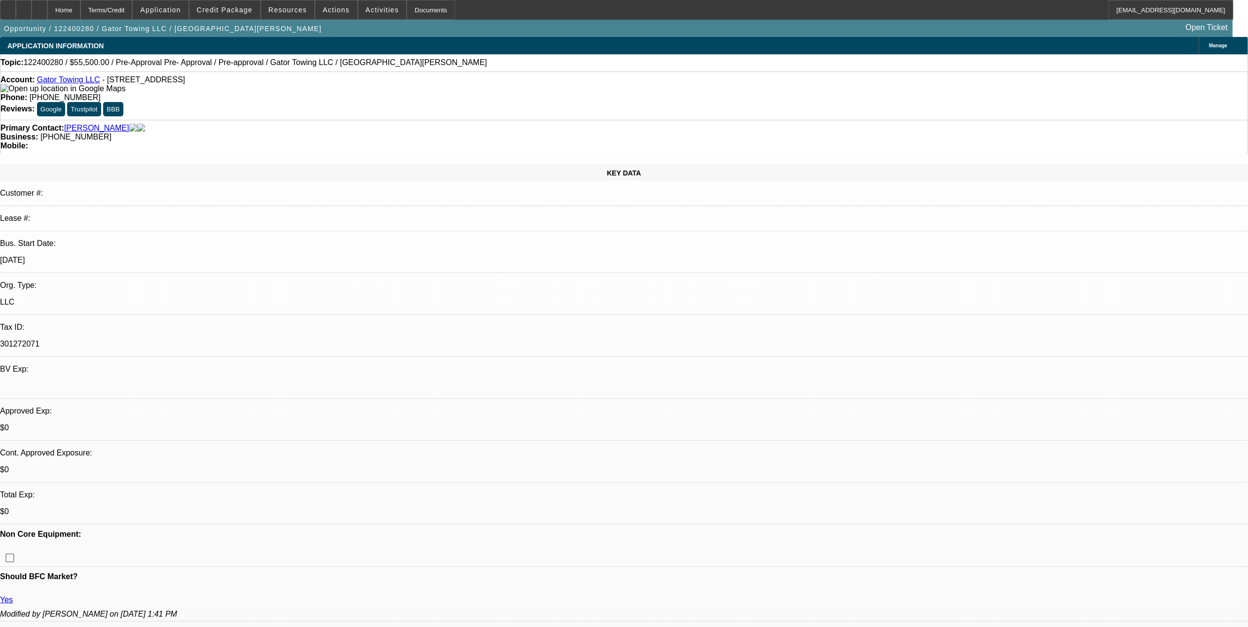
select select "4"
select select "1"
select select "4"
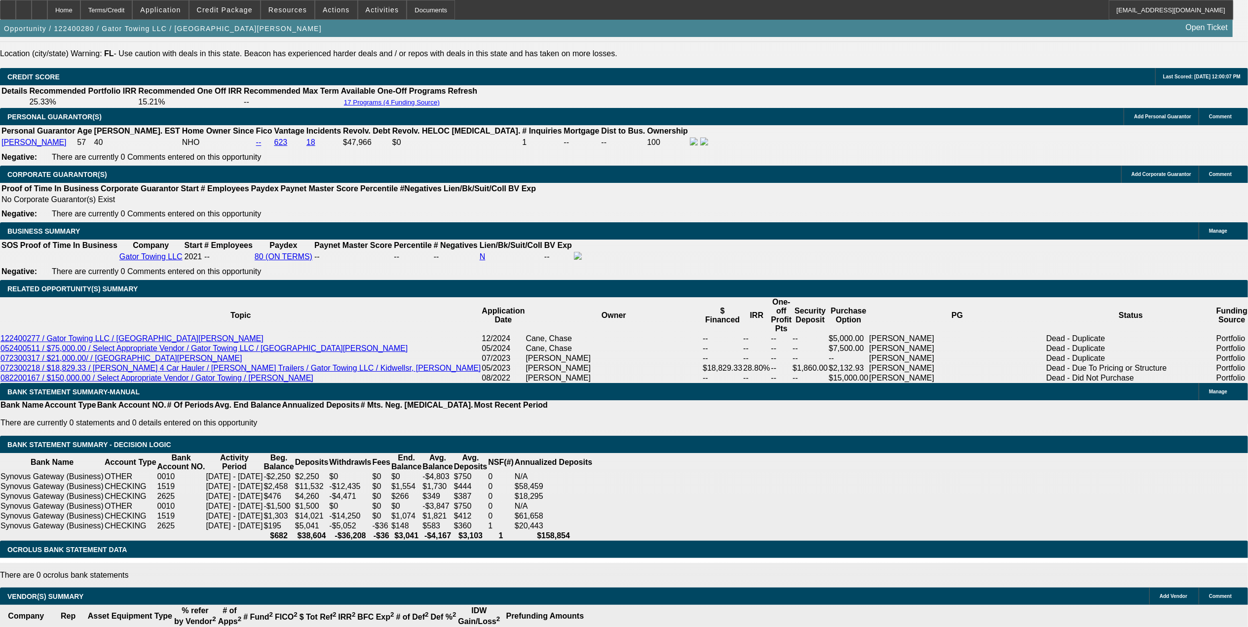
scroll to position [1315, 0]
